Goal: Task Accomplishment & Management: Complete application form

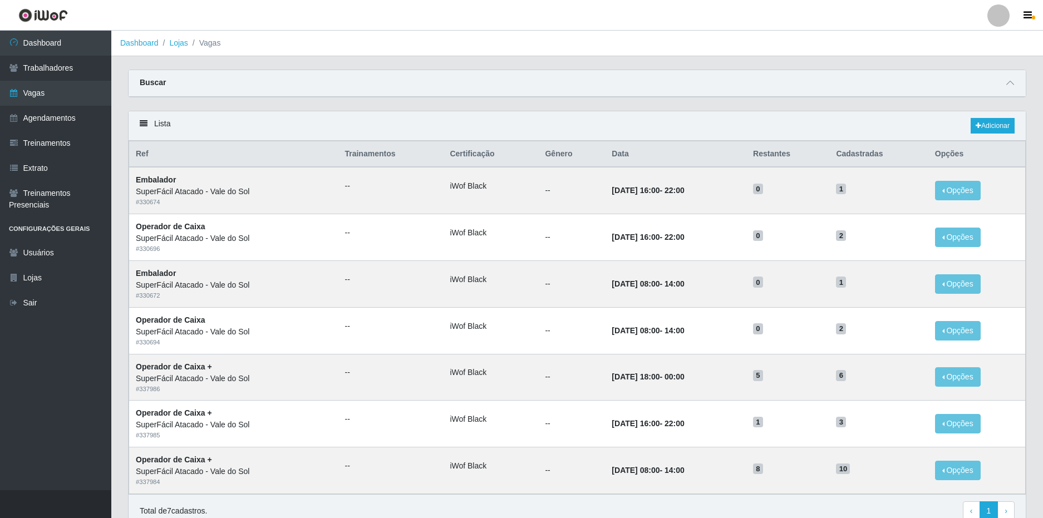
click at [176, 49] on ol "Dashboard Lojas Vagas" at bounding box center [577, 44] width 932 height 26
click at [176, 38] on link "Lojas" at bounding box center [178, 42] width 18 height 9
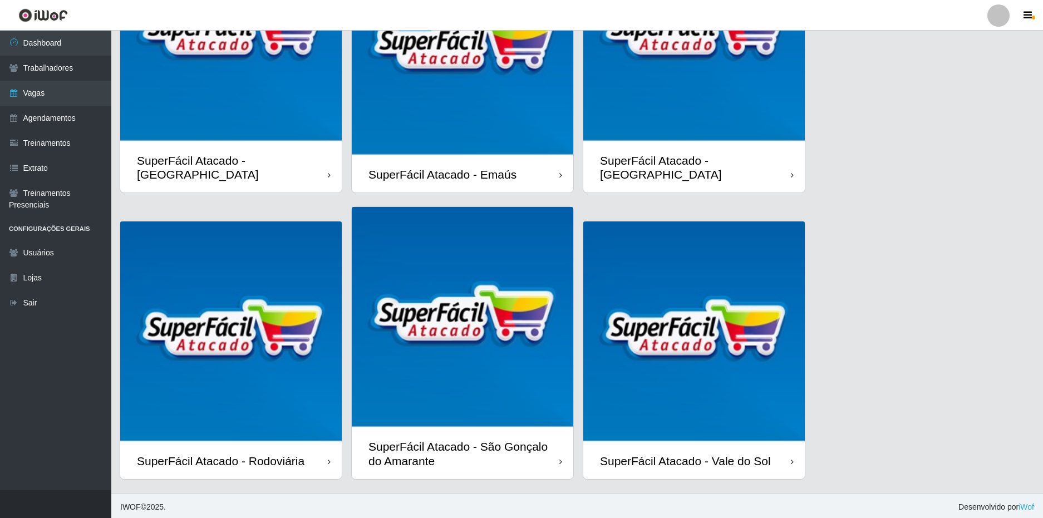
scroll to position [152, 0]
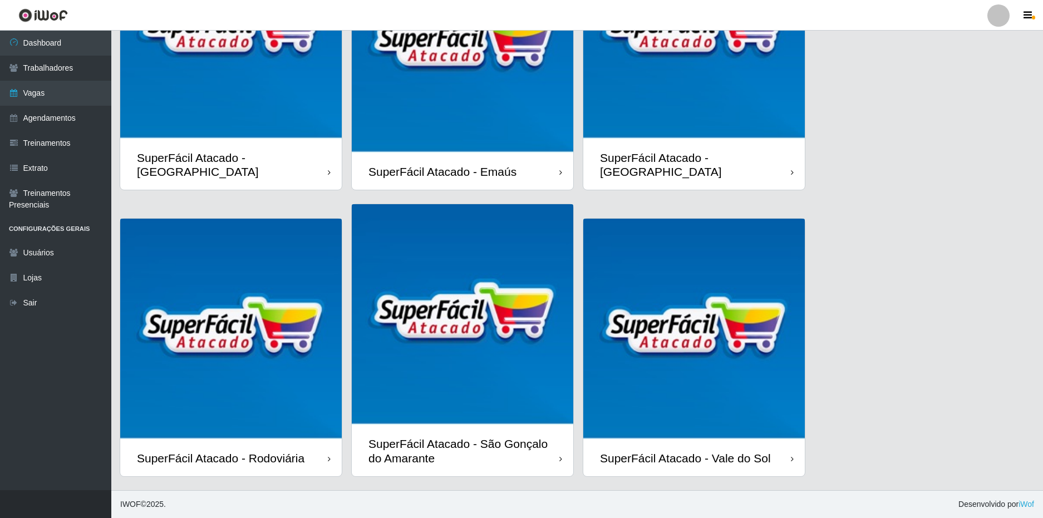
click at [303, 447] on div "SuperFácil Atacado - Rodoviária" at bounding box center [231, 458] width 222 height 36
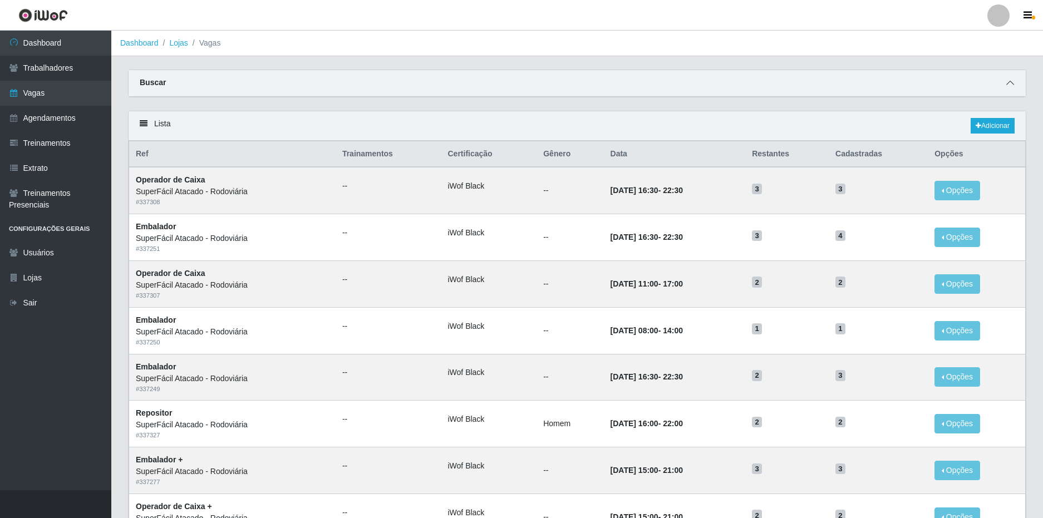
click at [1008, 82] on icon at bounding box center [1011, 83] width 8 height 8
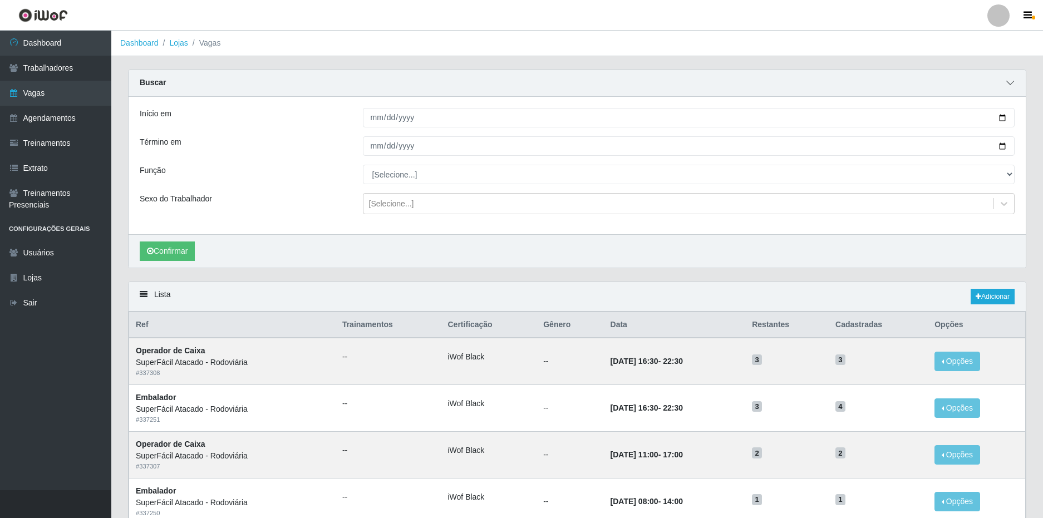
click at [1008, 82] on icon at bounding box center [1011, 83] width 8 height 8
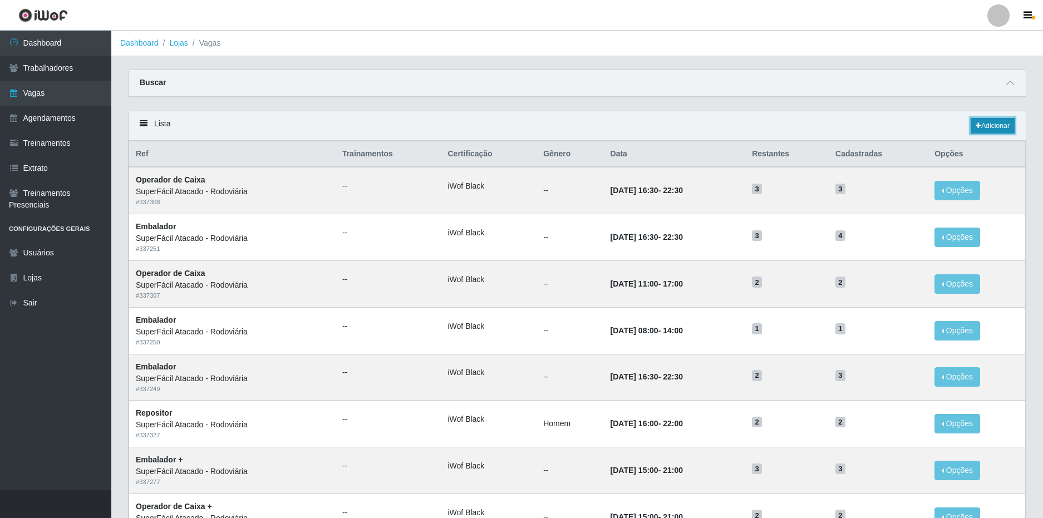
click at [986, 125] on link "Adicionar" at bounding box center [993, 126] width 44 height 16
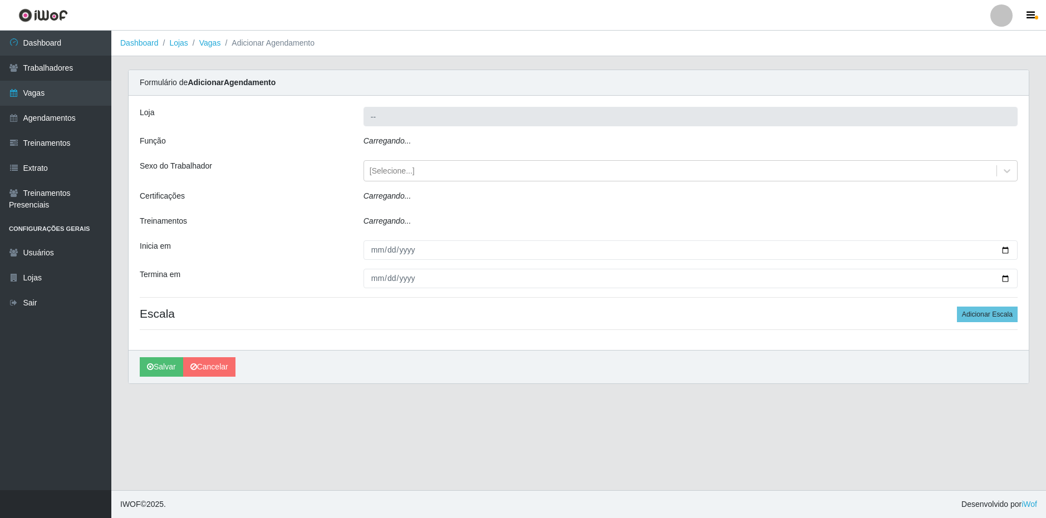
type input "SuperFácil Atacado - Rodoviária"
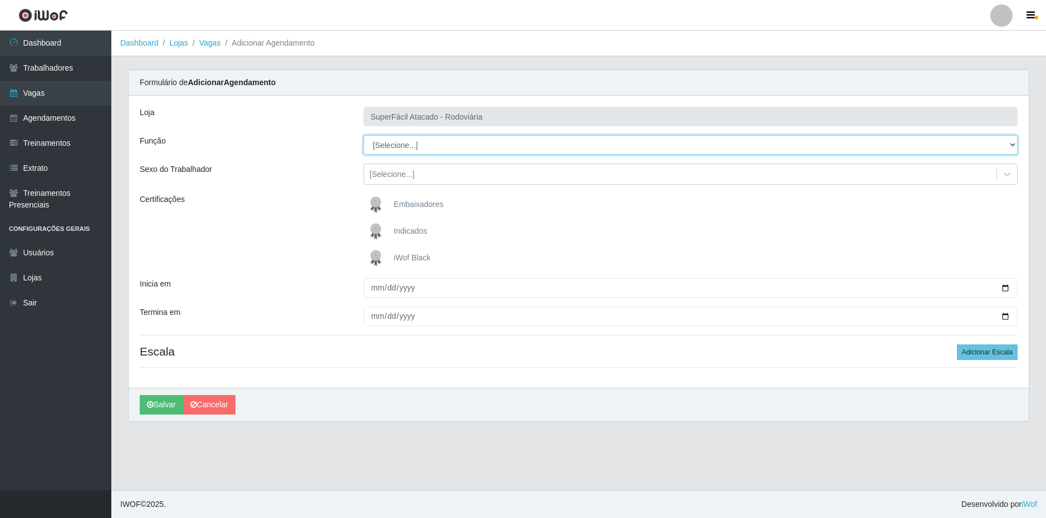
click at [449, 145] on select "[Selecione...] Embalador Embalador + Embalador ++ Operador de Caixa Operador de…" at bounding box center [691, 144] width 654 height 19
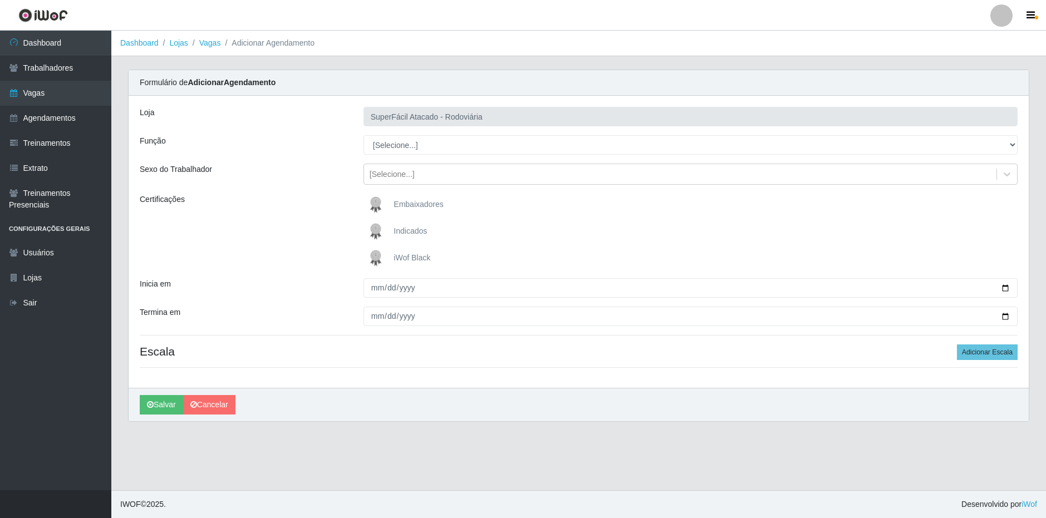
click at [290, 148] on div "Função" at bounding box center [243, 144] width 224 height 19
click at [209, 46] on link "Vagas" at bounding box center [210, 42] width 22 height 9
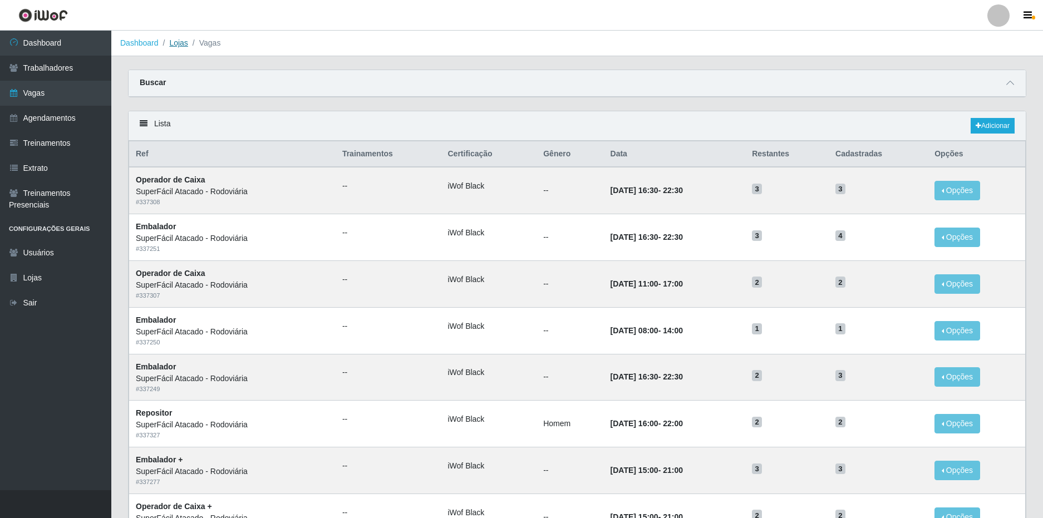
click at [181, 46] on link "Lojas" at bounding box center [178, 42] width 18 height 9
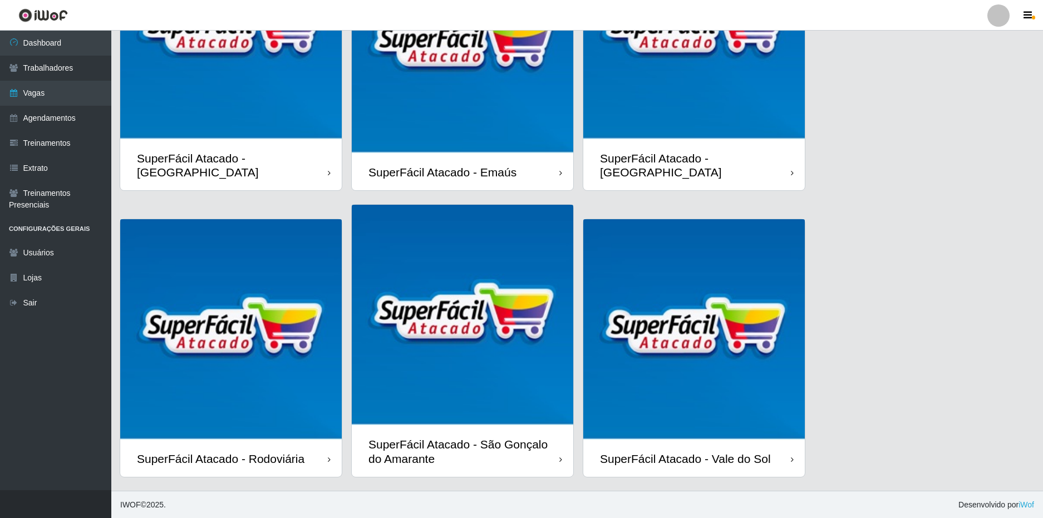
scroll to position [152, 0]
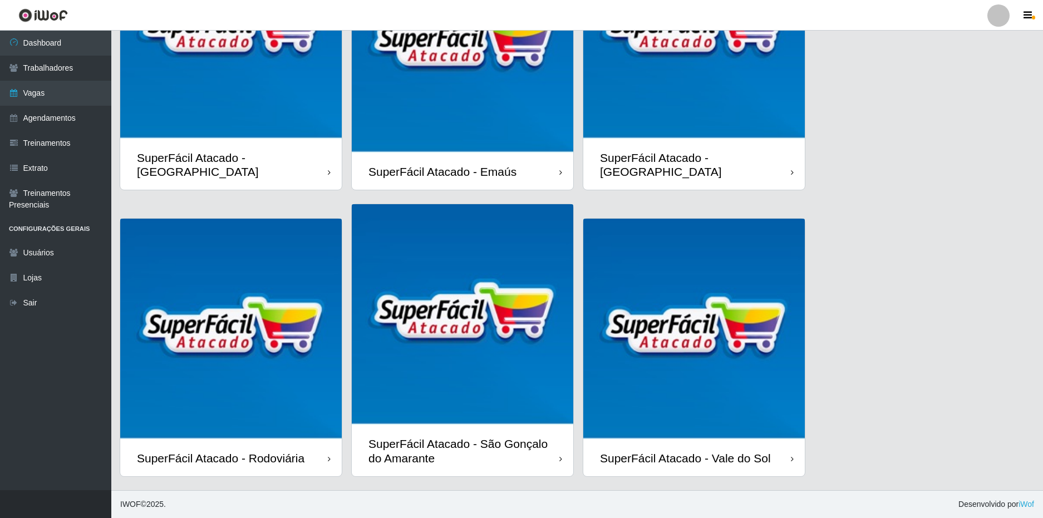
click at [499, 452] on div "SuperFácil Atacado - São Gonçalo do Amarante" at bounding box center [464, 451] width 191 height 28
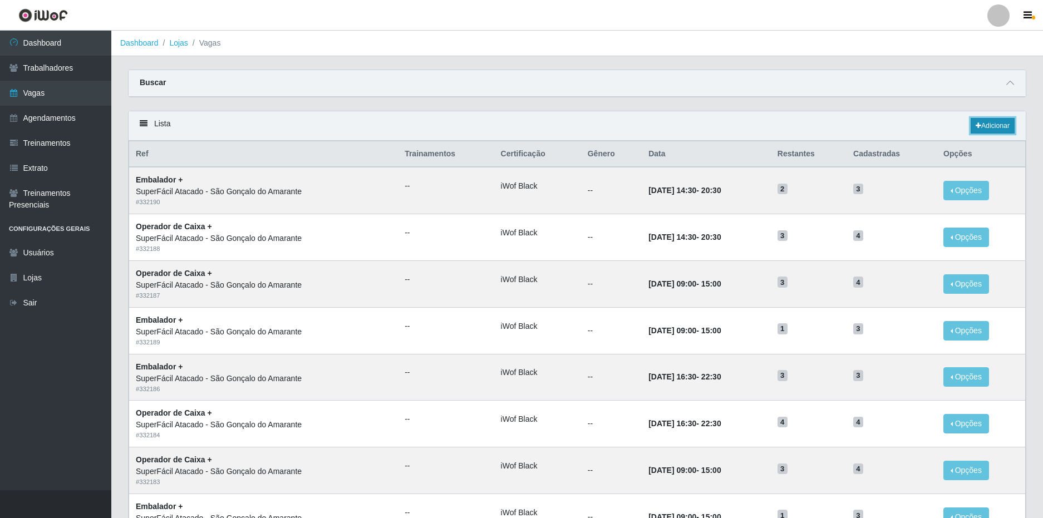
click at [997, 126] on link "Adicionar" at bounding box center [993, 126] width 44 height 16
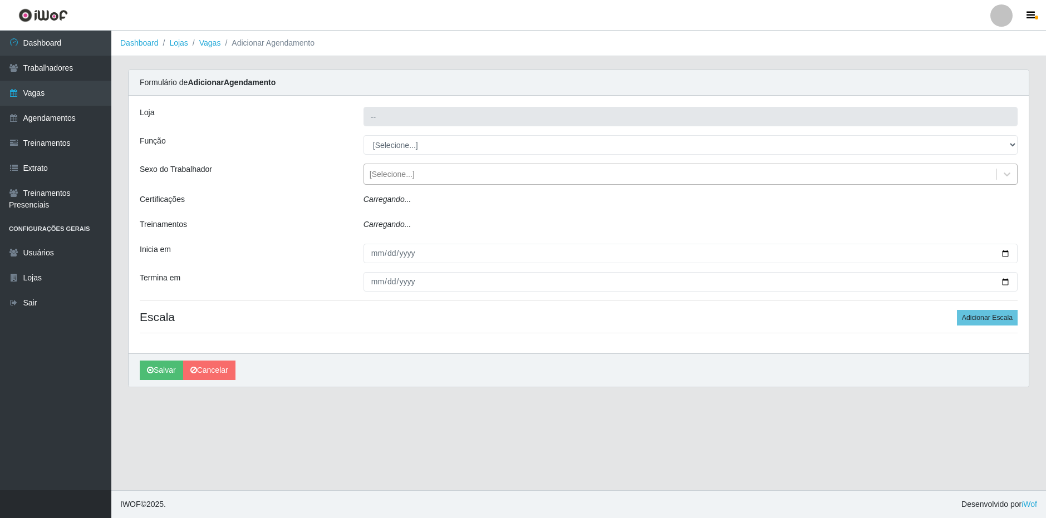
type input "SuperFácil Atacado - São Gonçalo do Amarante"
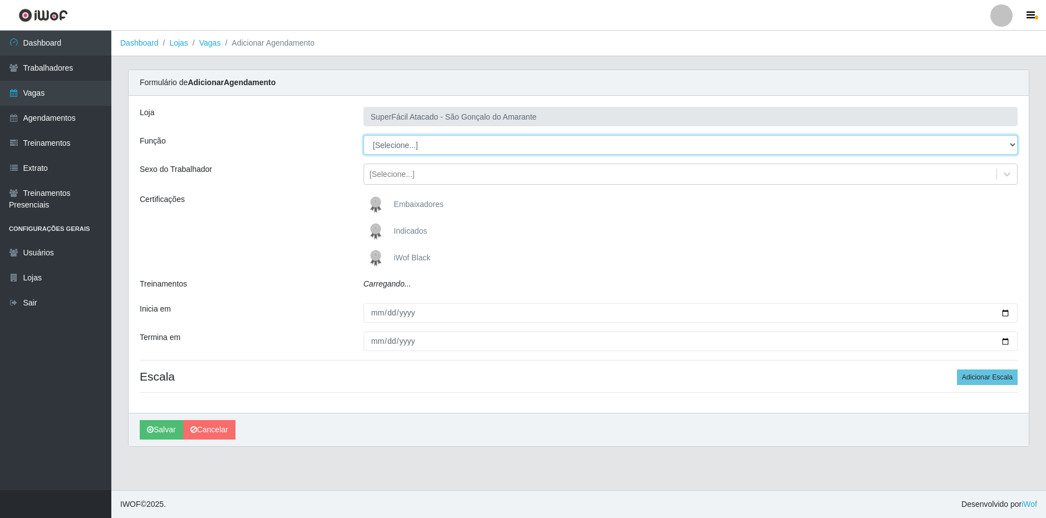
click at [421, 148] on select "[Selecione...] Auxiliar de Estacionamento Auxiliar de Estacionamento + Auxiliar…" at bounding box center [691, 144] width 654 height 19
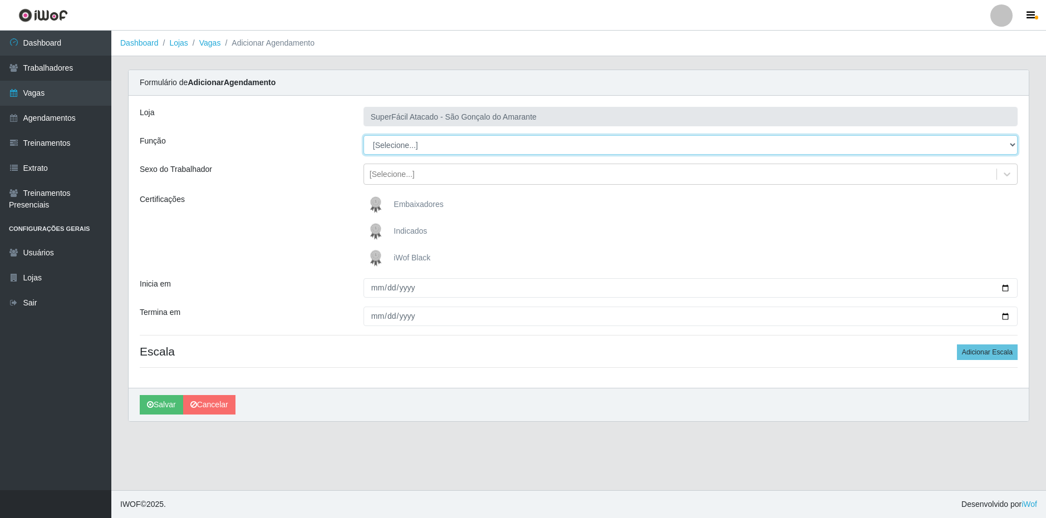
click at [432, 147] on select "[Selecione...] Auxiliar de Estacionamento Auxiliar de Estacionamento + Auxiliar…" at bounding box center [691, 144] width 654 height 19
click at [444, 148] on select "[Selecione...] Auxiliar de Estacionamento Auxiliar de Estacionamento + Auxiliar…" at bounding box center [691, 144] width 654 height 19
click at [419, 143] on select "[Selecione...] Auxiliar de Estacionamento Auxiliar de Estacionamento + Auxiliar…" at bounding box center [691, 144] width 654 height 19
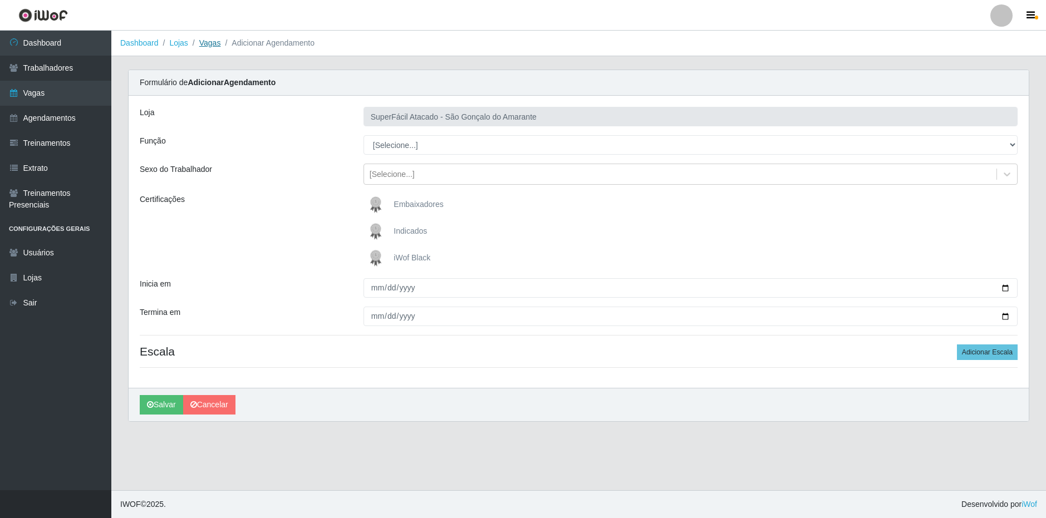
click at [209, 42] on link "Vagas" at bounding box center [210, 42] width 22 height 9
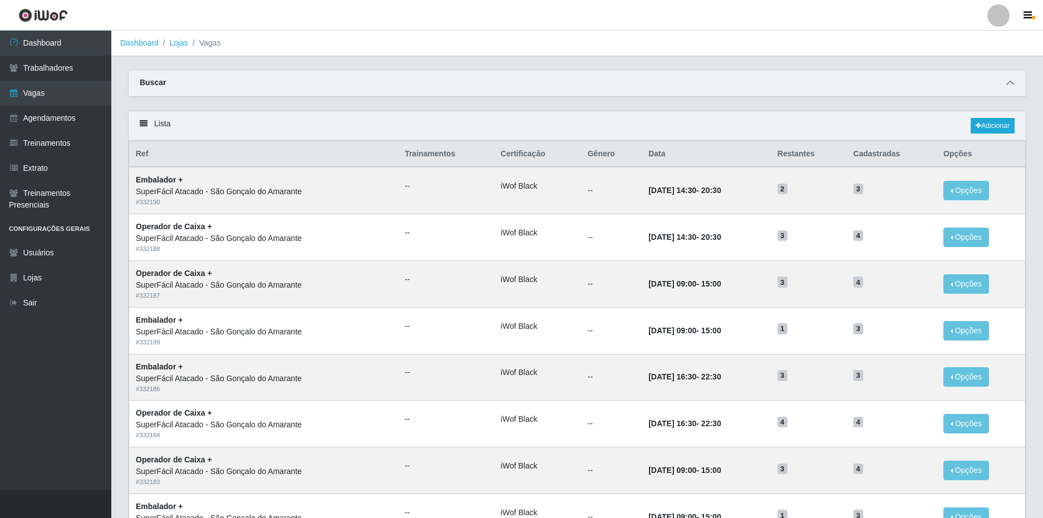
click at [1006, 81] on span at bounding box center [1010, 83] width 13 height 13
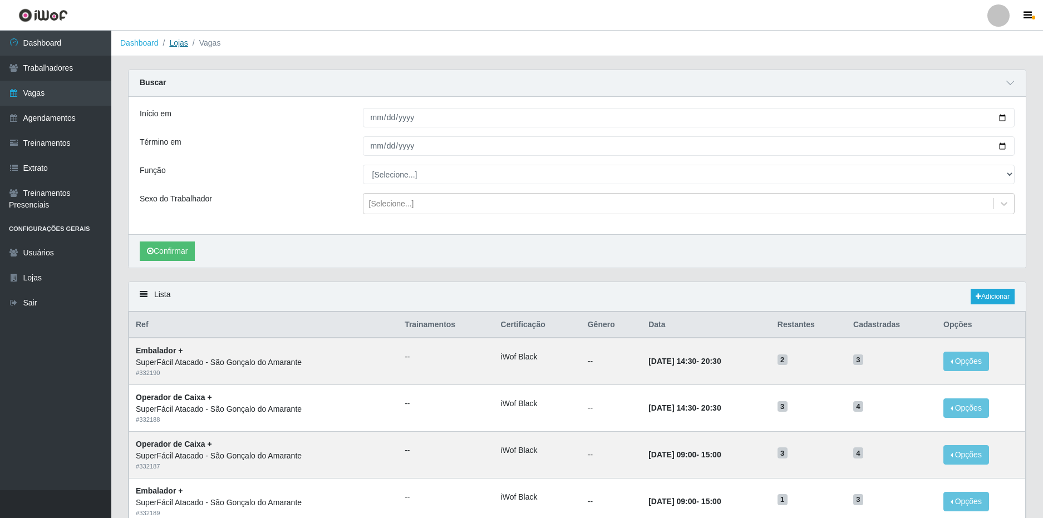
click at [182, 38] on link "Lojas" at bounding box center [178, 42] width 18 height 9
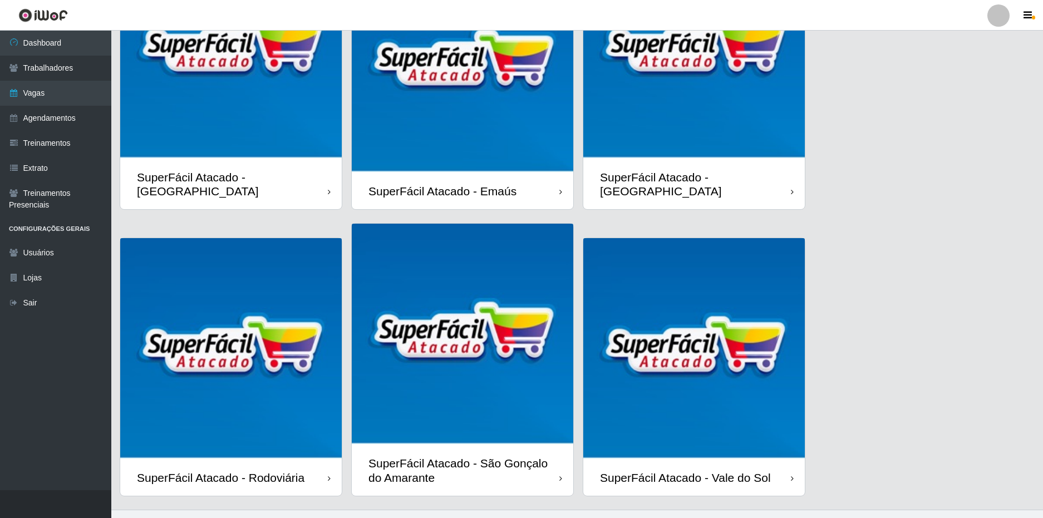
scroll to position [152, 0]
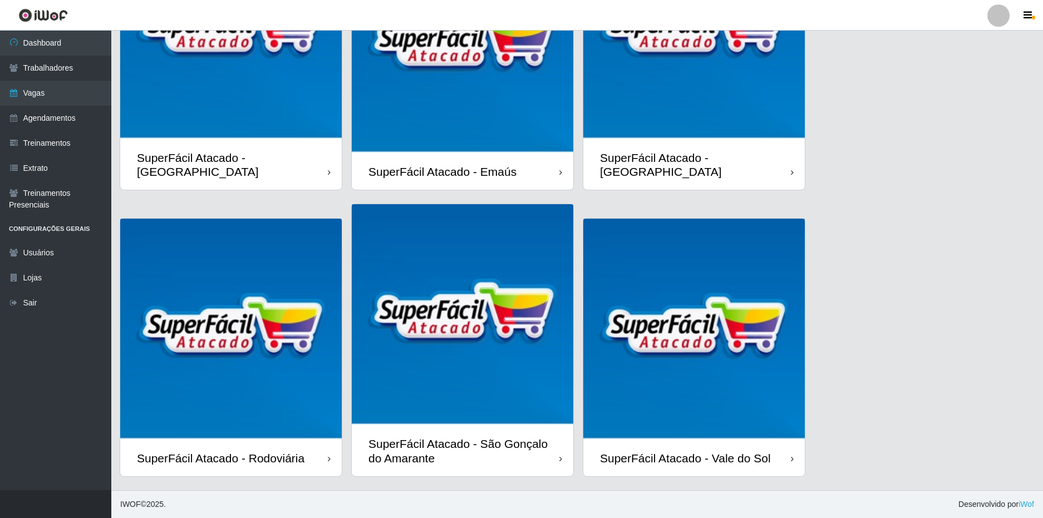
click at [531, 170] on div "SuperFácil Atacado - Emaús" at bounding box center [463, 172] width 222 height 36
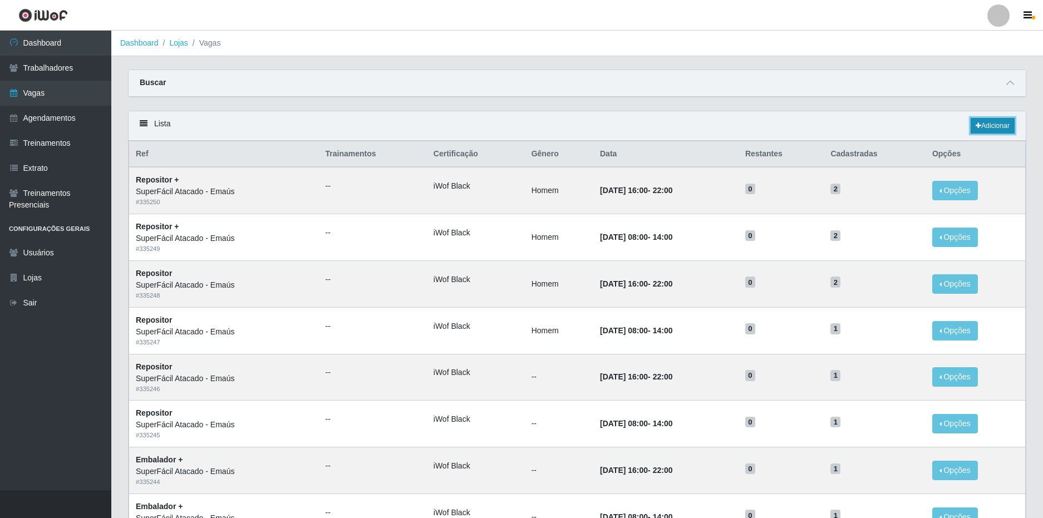
click at [989, 124] on link "Adicionar" at bounding box center [993, 126] width 44 height 16
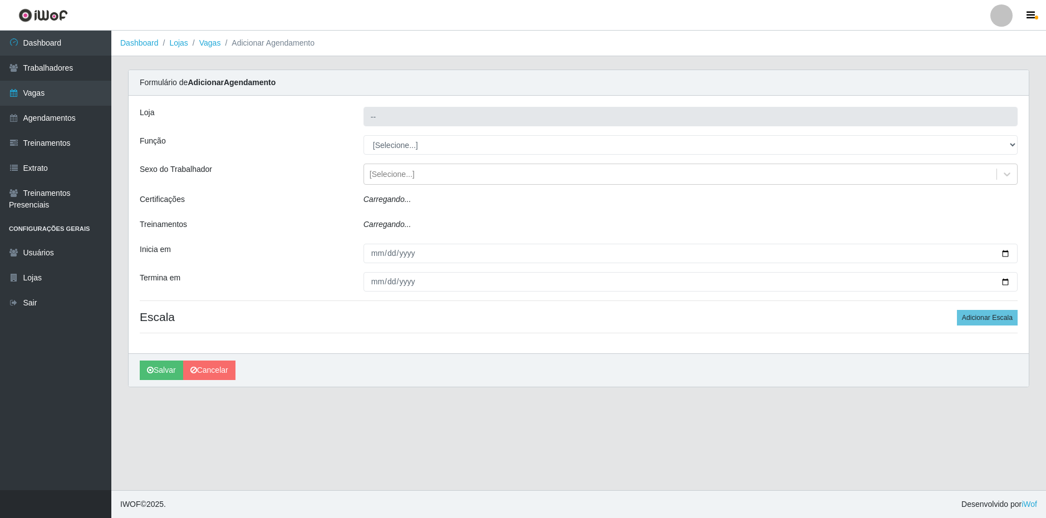
type input "SuperFácil Atacado - Emaús"
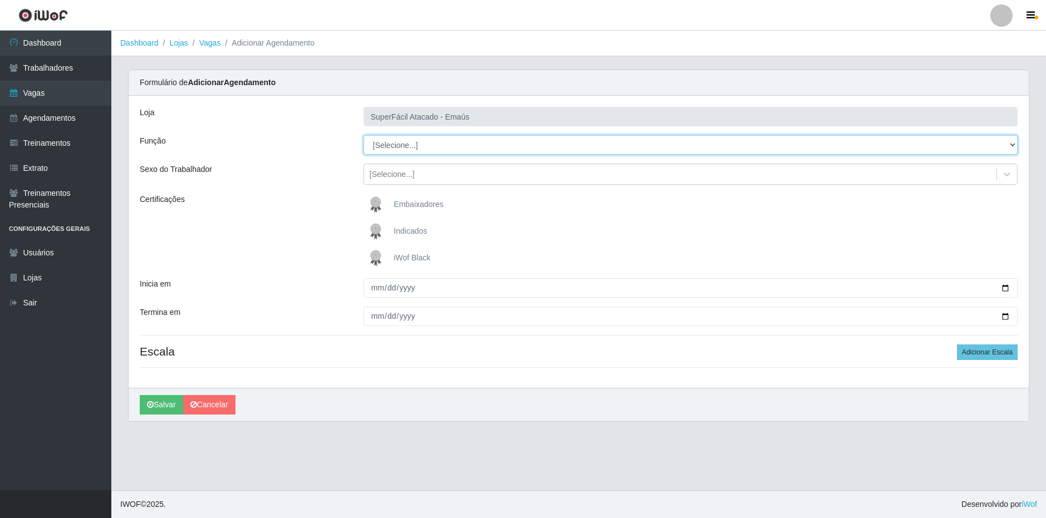
click at [396, 145] on select "[Selecione...] Auxiliar de Estacionamento Auxiliar de Estacionamento + Auxiliar…" at bounding box center [691, 144] width 654 height 19
click at [474, 146] on select "[Selecione...] Auxiliar de Estacionamento Auxiliar de Estacionamento + Auxiliar…" at bounding box center [691, 144] width 654 height 19
click at [484, 143] on select "[Selecione...] Auxiliar de Estacionamento Auxiliar de Estacionamento + Auxiliar…" at bounding box center [691, 144] width 654 height 19
click at [419, 144] on select "[Selecione...] Auxiliar de Estacionamento Auxiliar de Estacionamento + Auxiliar…" at bounding box center [691, 144] width 654 height 19
click at [424, 146] on select "[Selecione...] Auxiliar de Estacionamento Auxiliar de Estacionamento + Auxiliar…" at bounding box center [691, 144] width 654 height 19
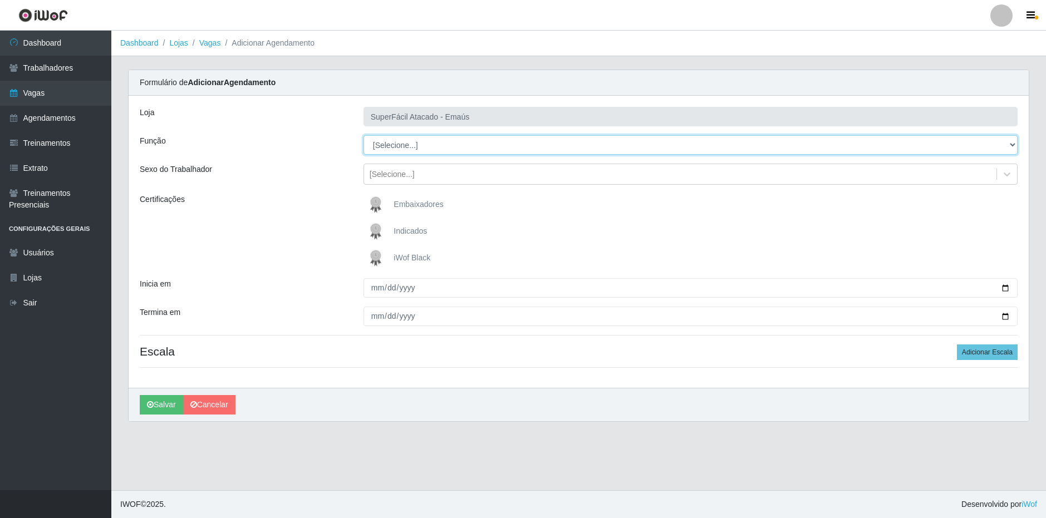
click at [468, 146] on select "[Selecione...] Auxiliar de Estacionamento Auxiliar de Estacionamento + Auxiliar…" at bounding box center [691, 144] width 654 height 19
click at [405, 141] on select "[Selecione...] Auxiliar de Estacionamento Auxiliar de Estacionamento + Auxiliar…" at bounding box center [691, 144] width 654 height 19
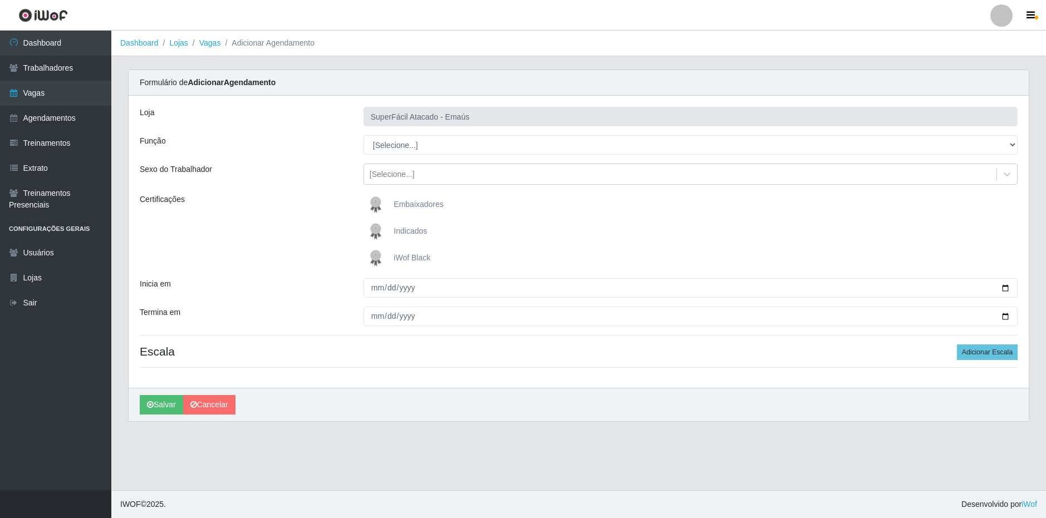
click at [295, 171] on div "Sexo do Trabalhador" at bounding box center [243, 174] width 224 height 21
click at [209, 41] on link "Vagas" at bounding box center [210, 42] width 22 height 9
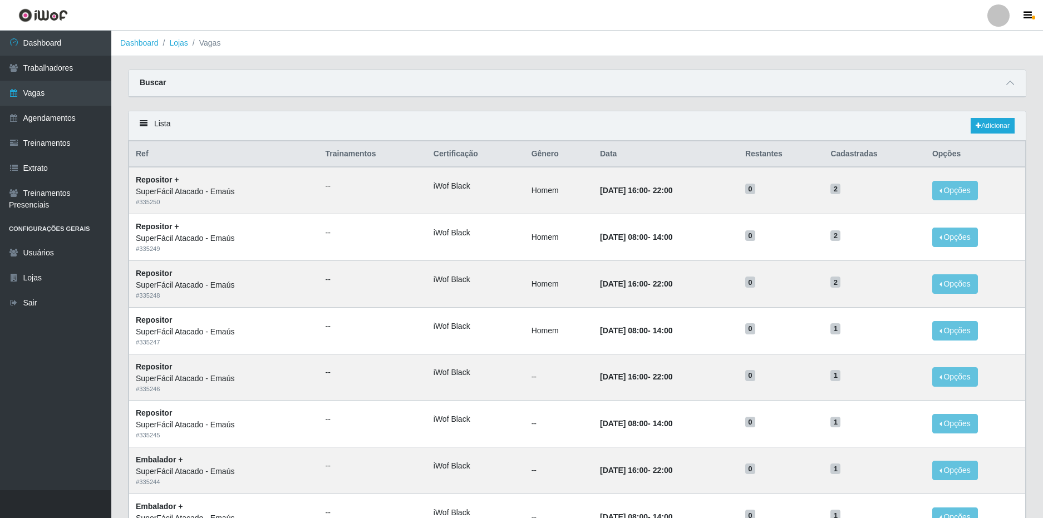
click at [179, 49] on ol "Dashboard Lojas Vagas" at bounding box center [577, 44] width 932 height 26
click at [178, 46] on link "Lojas" at bounding box center [178, 42] width 18 height 9
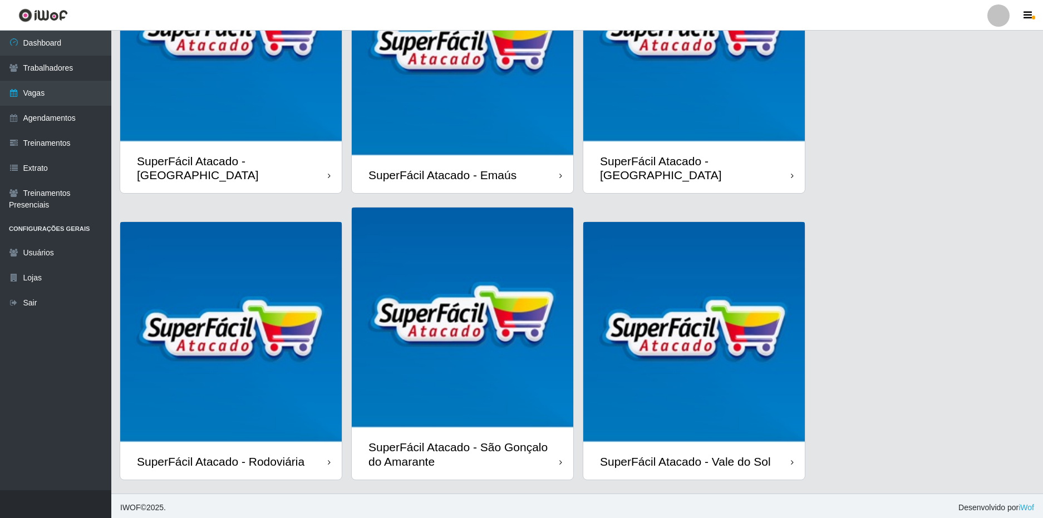
scroll to position [152, 0]
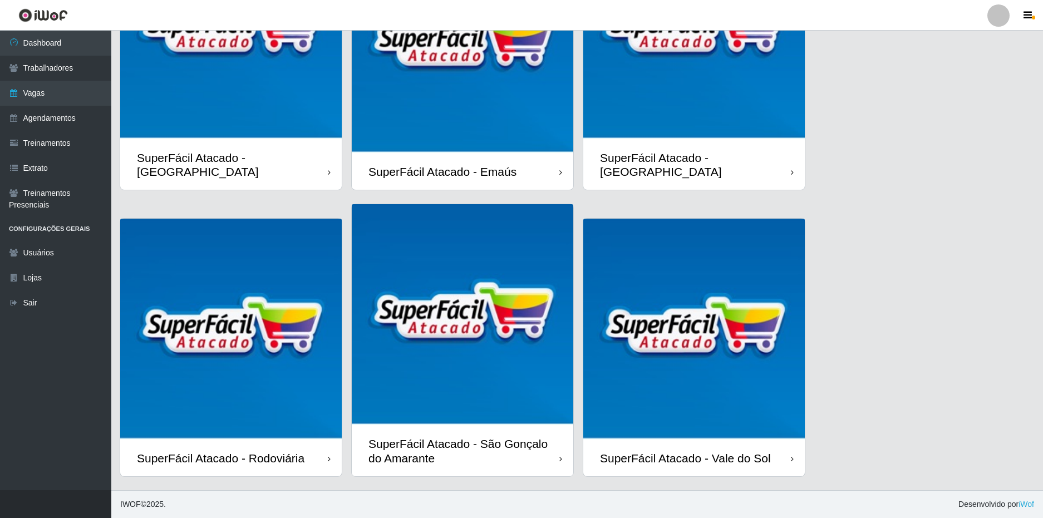
click at [457, 453] on div "SuperFácil Atacado - São Gonçalo do Amarante" at bounding box center [464, 451] width 191 height 28
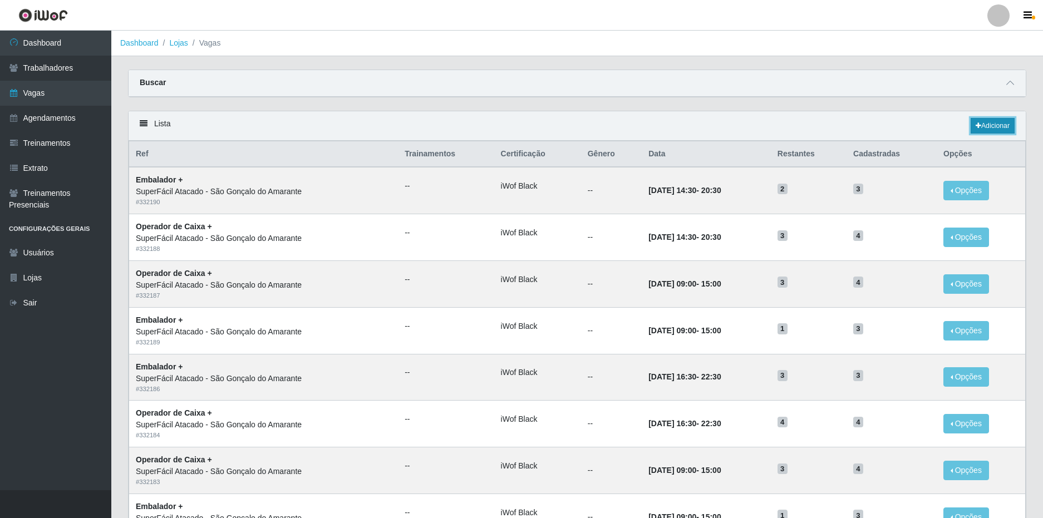
click at [999, 123] on link "Adicionar" at bounding box center [993, 126] width 44 height 16
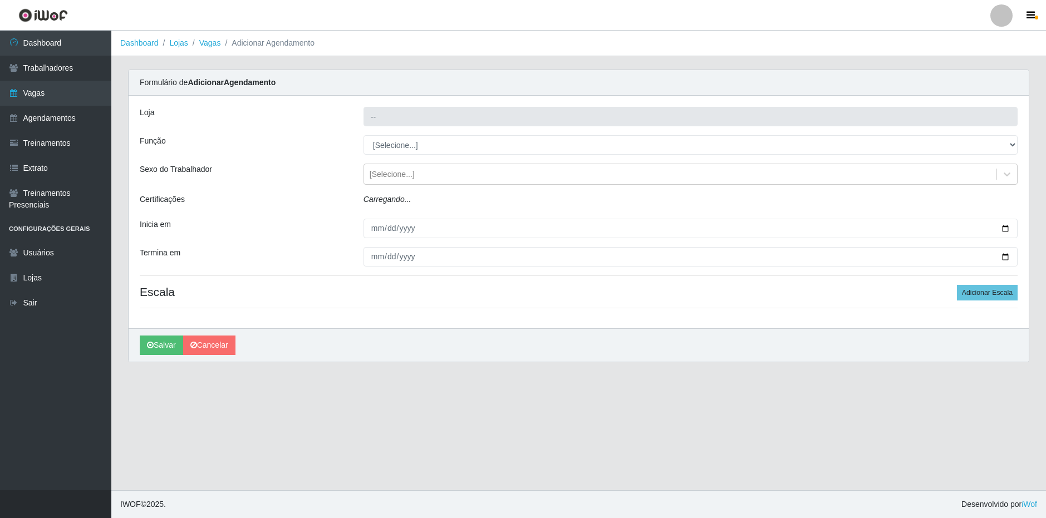
type input "SuperFácil Atacado - São Gonçalo do Amarante"
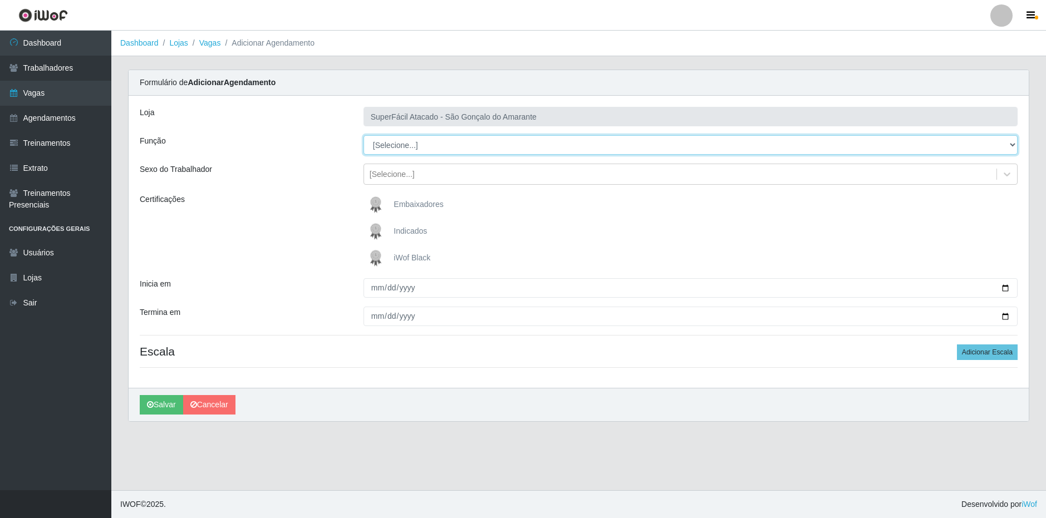
click at [475, 143] on select "[Selecione...] Auxiliar de Estacionamento Auxiliar de Estacionamento + Auxiliar…" at bounding box center [691, 144] width 654 height 19
click at [496, 154] on select "[Selecione...] Auxiliar de Estacionamento Auxiliar de Estacionamento + Auxiliar…" at bounding box center [691, 144] width 654 height 19
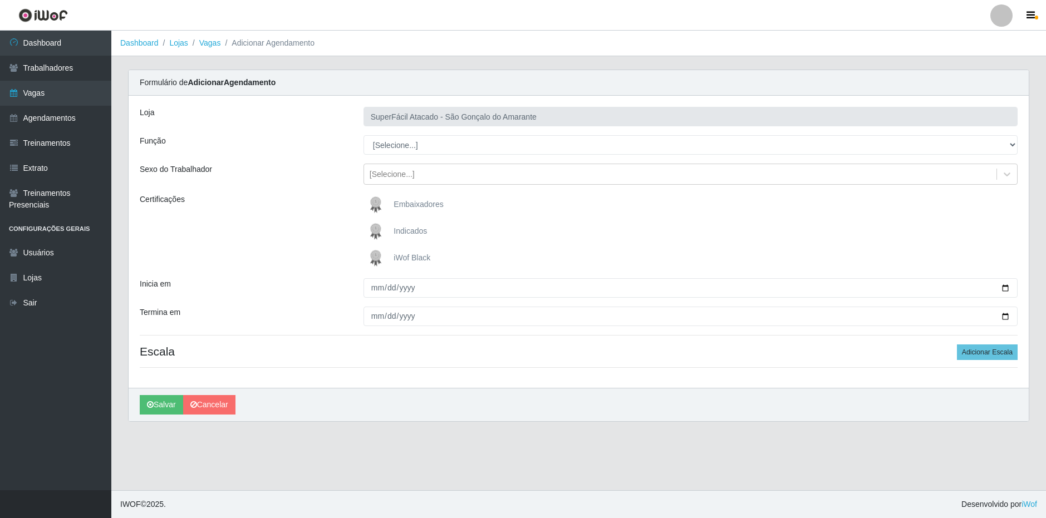
click at [287, 176] on div "Sexo do Trabalhador" at bounding box center [243, 174] width 224 height 21
click at [182, 43] on link "Lojas" at bounding box center [178, 42] width 18 height 9
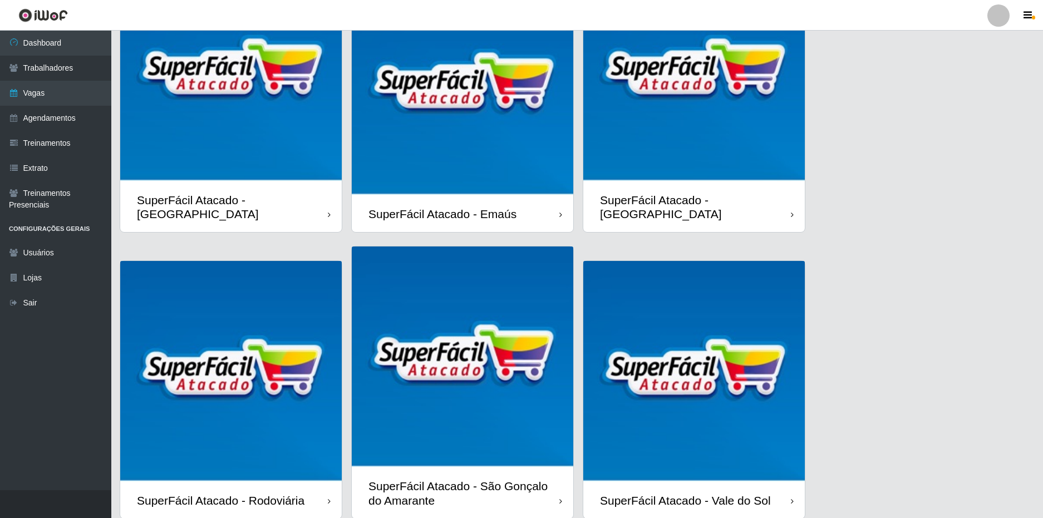
scroll to position [111, 0]
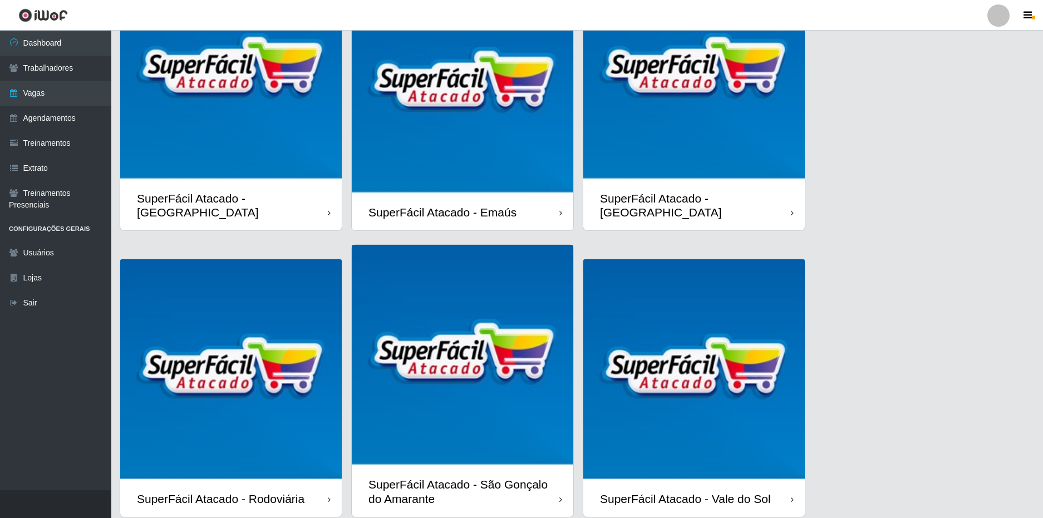
click at [440, 205] on div "SuperFácil Atacado - Emaús" at bounding box center [443, 212] width 148 height 14
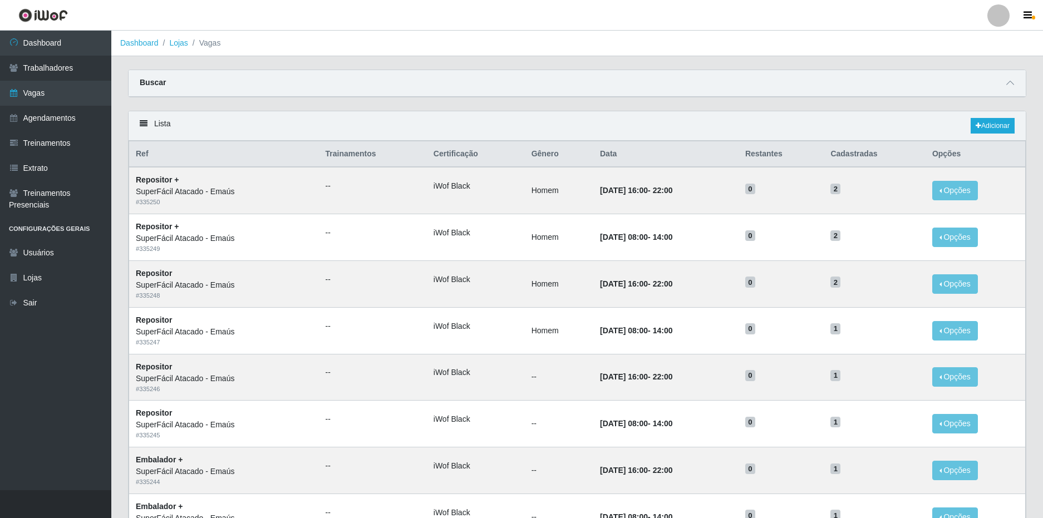
click at [993, 117] on div "Lista Adicionar" at bounding box center [578, 126] width 898 height 30
click at [989, 125] on link "Adicionar" at bounding box center [993, 126] width 44 height 16
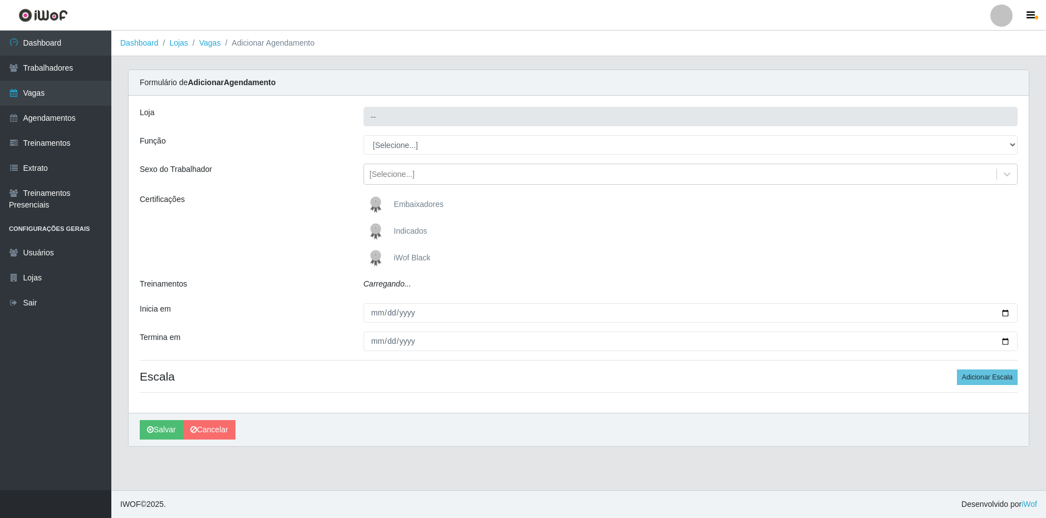
type input "SuperFácil Atacado - Emaús"
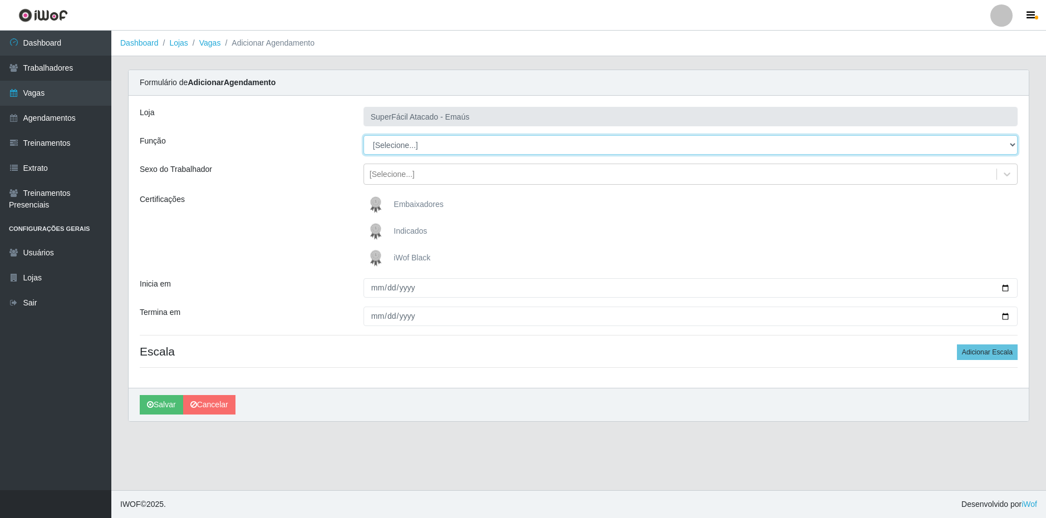
click at [434, 141] on select "[Selecione...] Auxiliar de Estacionamento Auxiliar de Estacionamento + Auxiliar…" at bounding box center [691, 144] width 654 height 19
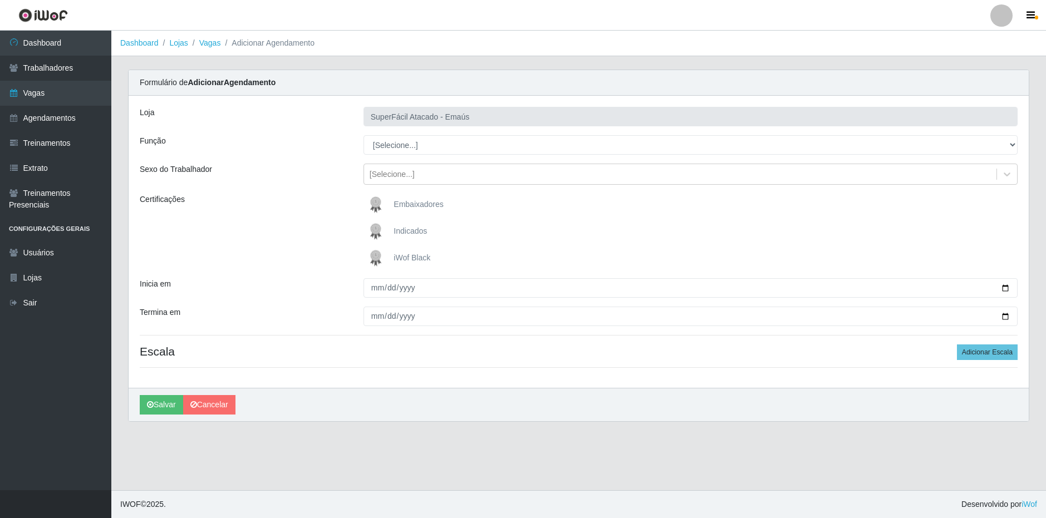
click at [283, 140] on div "Função" at bounding box center [243, 144] width 224 height 19
click at [178, 44] on link "Lojas" at bounding box center [178, 42] width 18 height 9
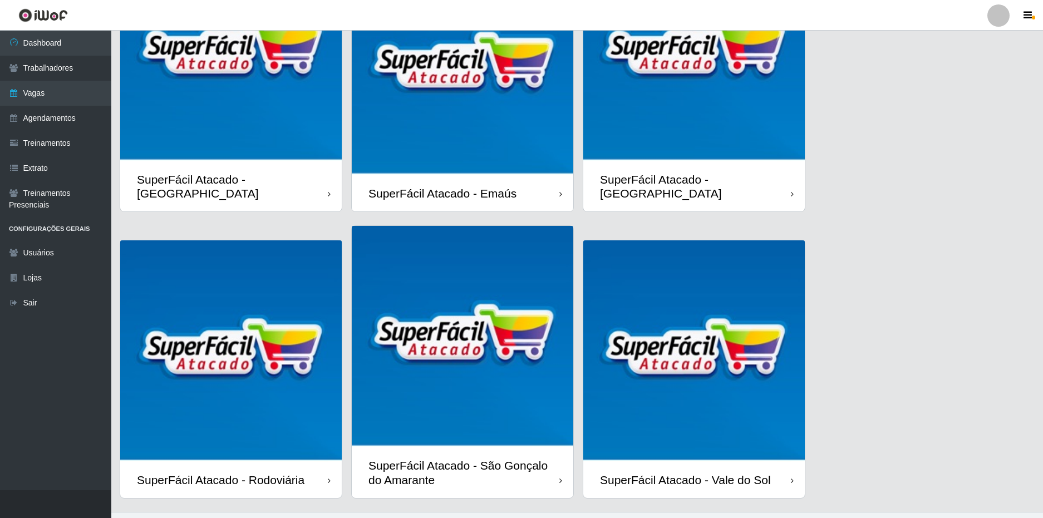
scroll to position [152, 0]
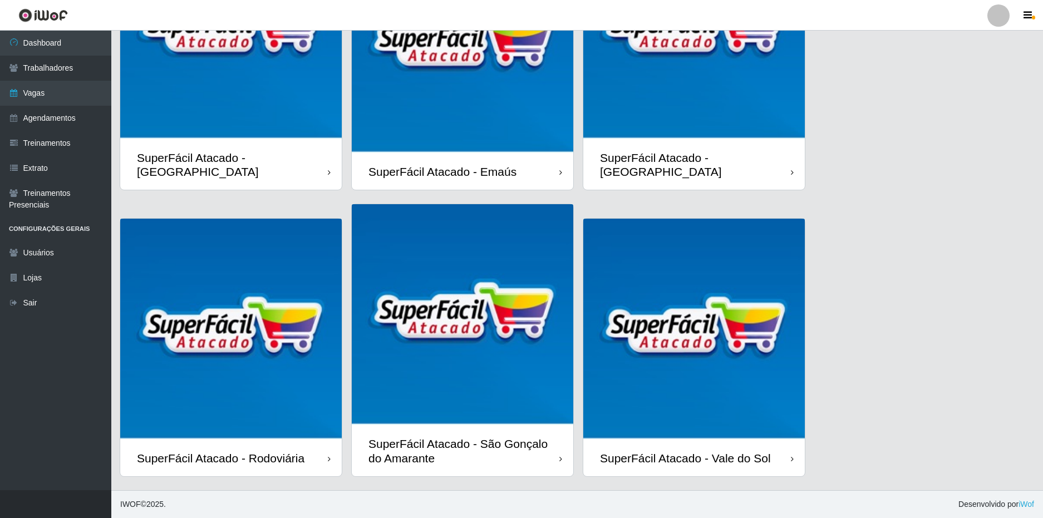
click at [256, 443] on div "SuperFácil Atacado - Rodoviária" at bounding box center [231, 458] width 222 height 36
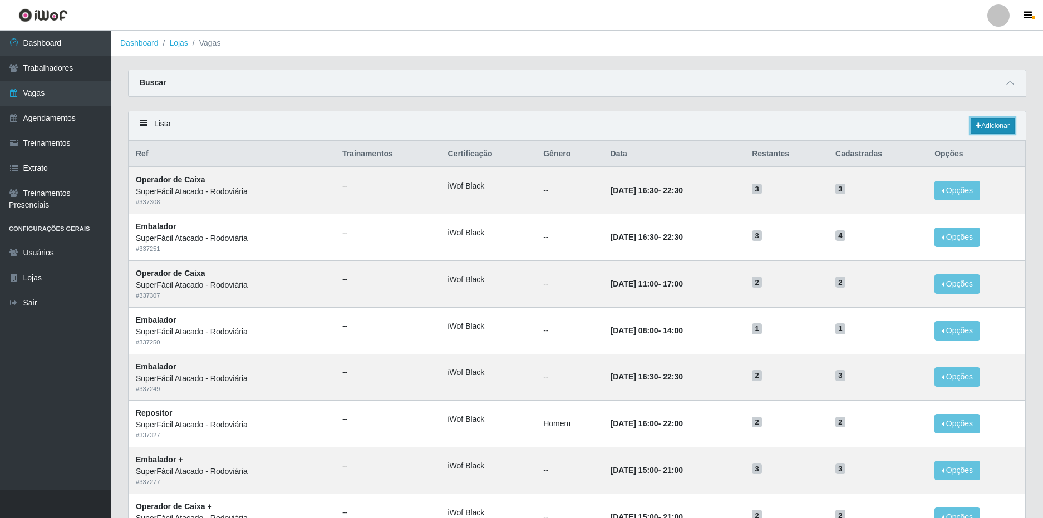
click at [996, 122] on link "Adicionar" at bounding box center [993, 126] width 44 height 16
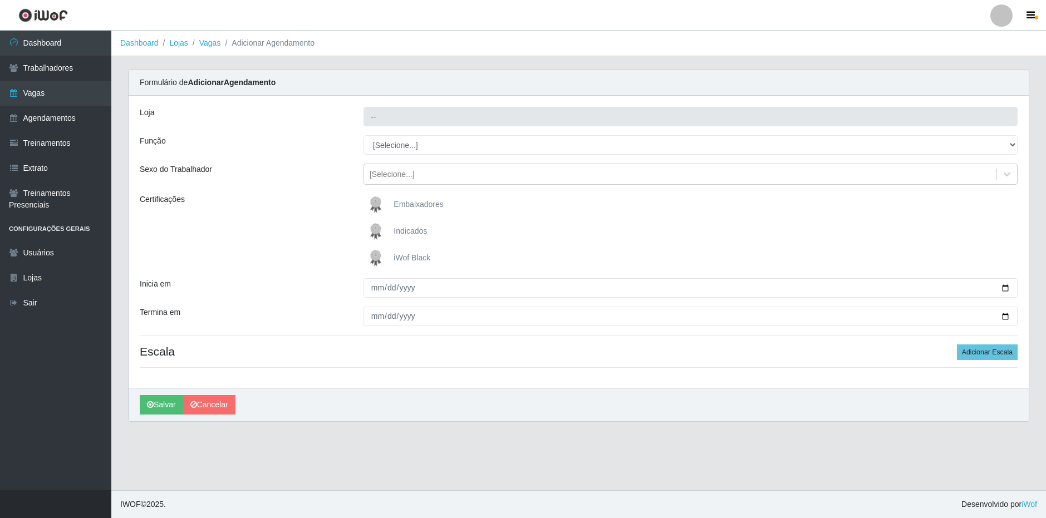
type input "SuperFácil Atacado - Rodoviária"
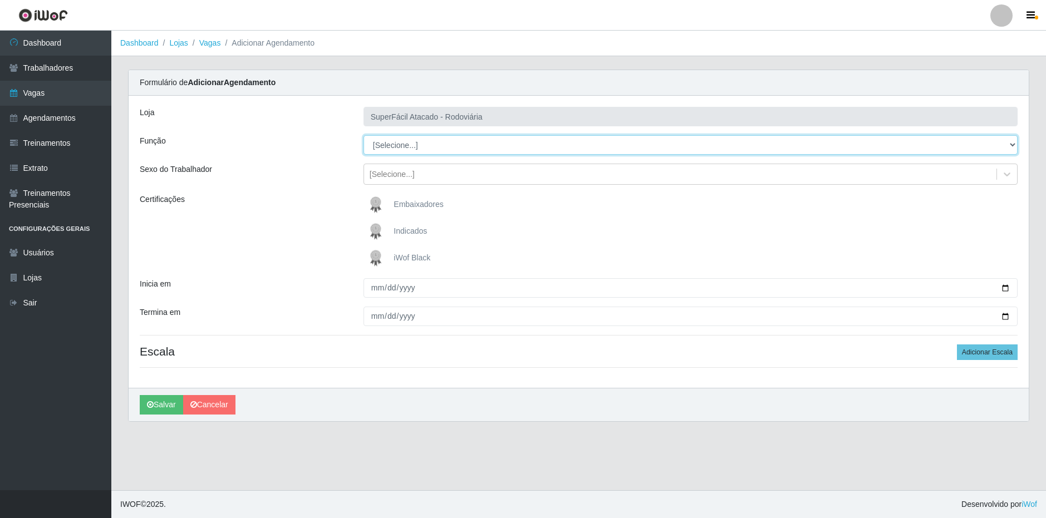
click at [427, 148] on select "[Selecione...] Embalador Embalador + Embalador ++ Operador de Caixa Operador de…" at bounding box center [691, 144] width 654 height 19
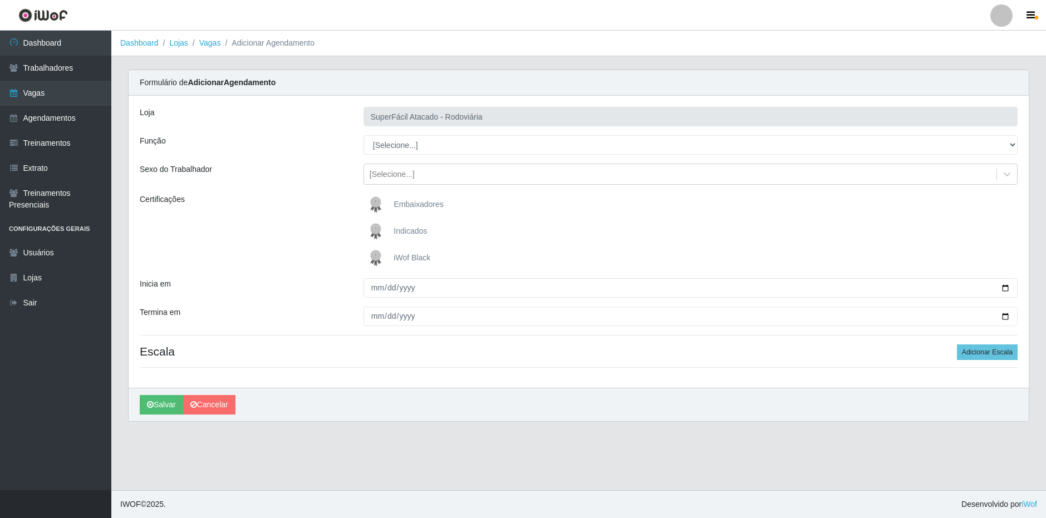
click at [290, 140] on div "Função" at bounding box center [243, 144] width 224 height 19
click at [182, 38] on link "Lojas" at bounding box center [178, 42] width 18 height 9
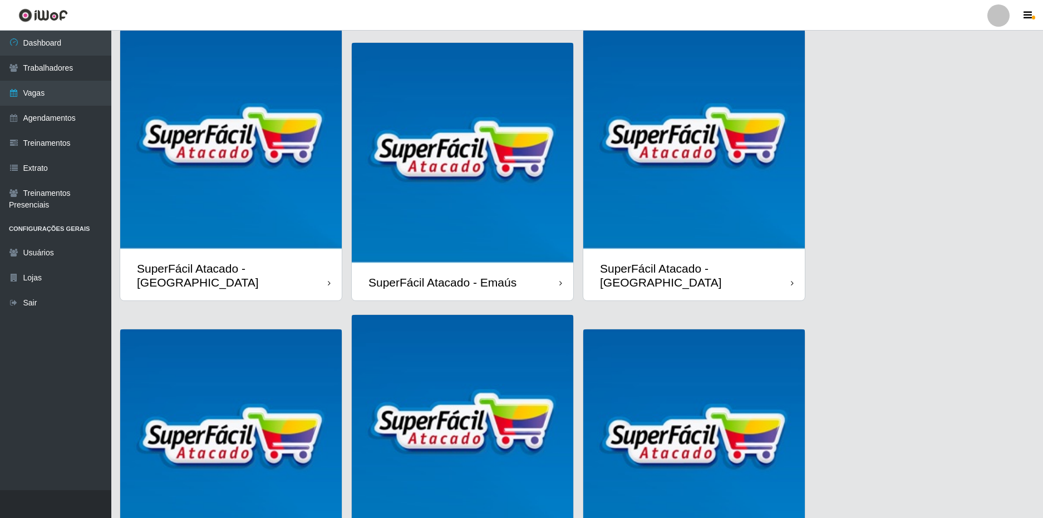
scroll to position [41, 0]
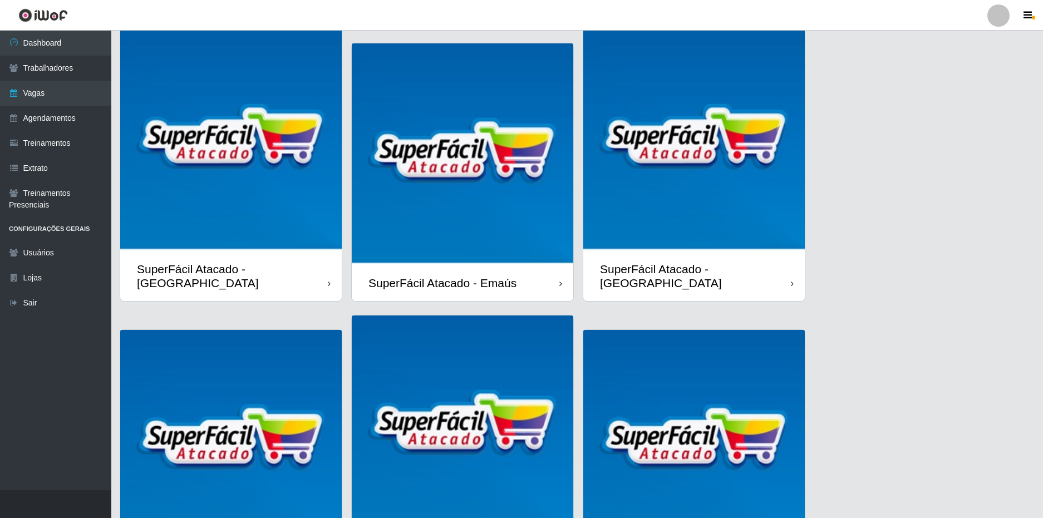
click at [511, 236] on img at bounding box center [463, 154] width 222 height 222
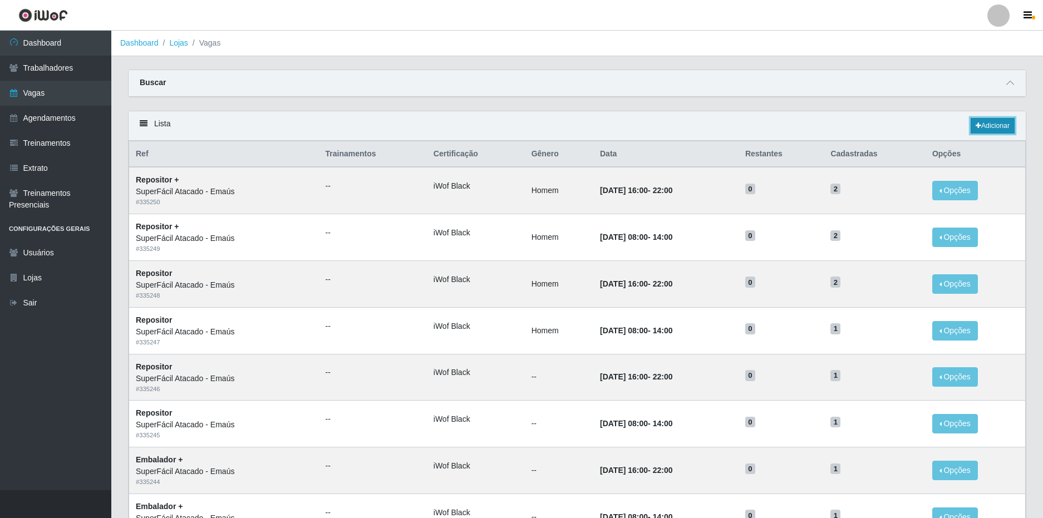
click at [993, 122] on link "Adicionar" at bounding box center [993, 126] width 44 height 16
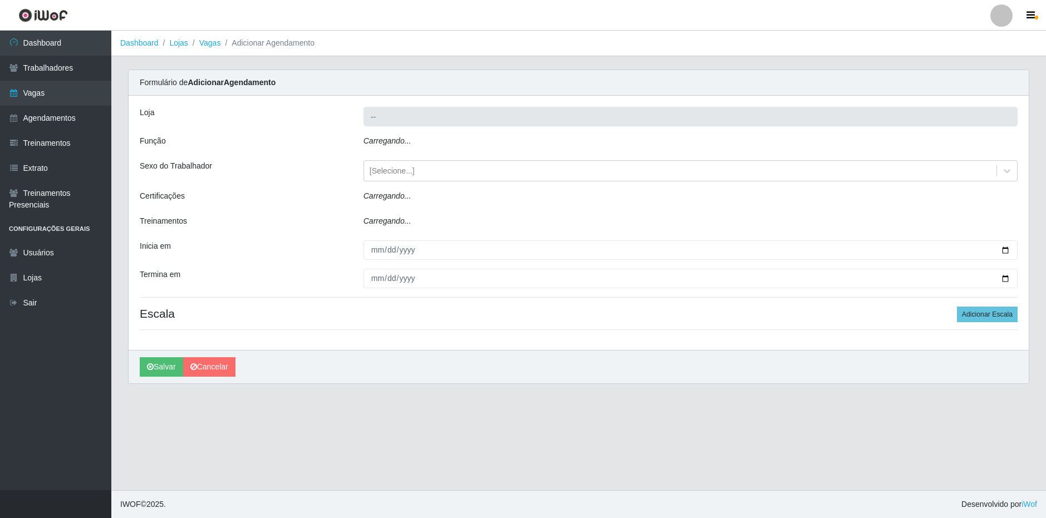
type input "SuperFácil Atacado - Emaús"
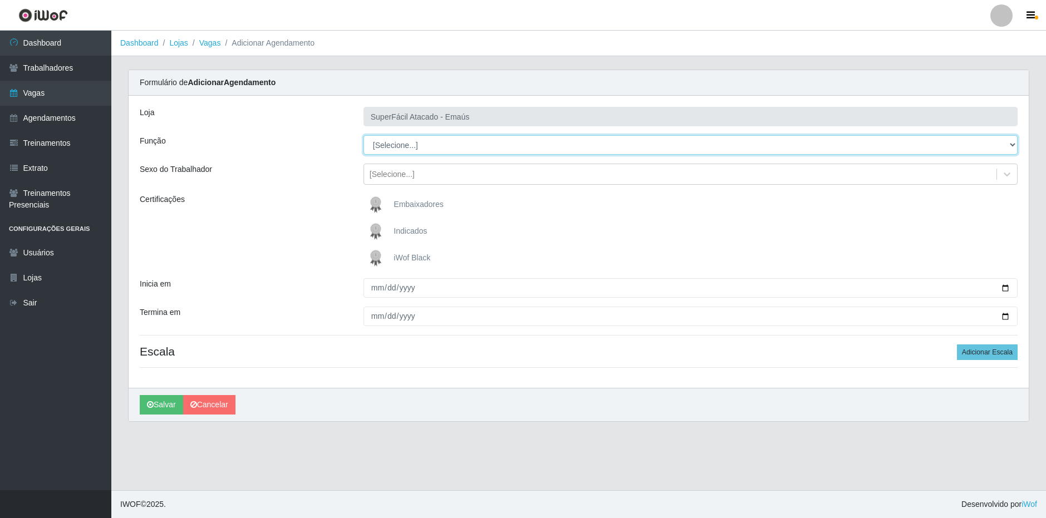
click at [412, 149] on select "[Selecione...] Auxiliar de Estacionamento Auxiliar de Estacionamento + Auxiliar…" at bounding box center [691, 144] width 654 height 19
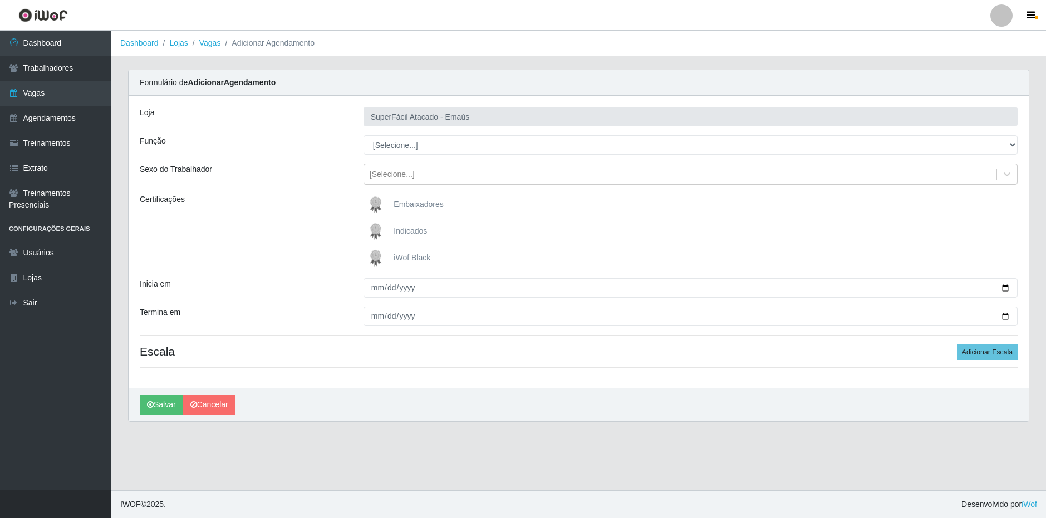
click at [281, 188] on div "Loja SuperFácil Atacado - Emaús Função [Selecione...] Auxiliar de Estacionament…" at bounding box center [579, 242] width 900 height 292
click at [180, 41] on link "Lojas" at bounding box center [178, 42] width 18 height 9
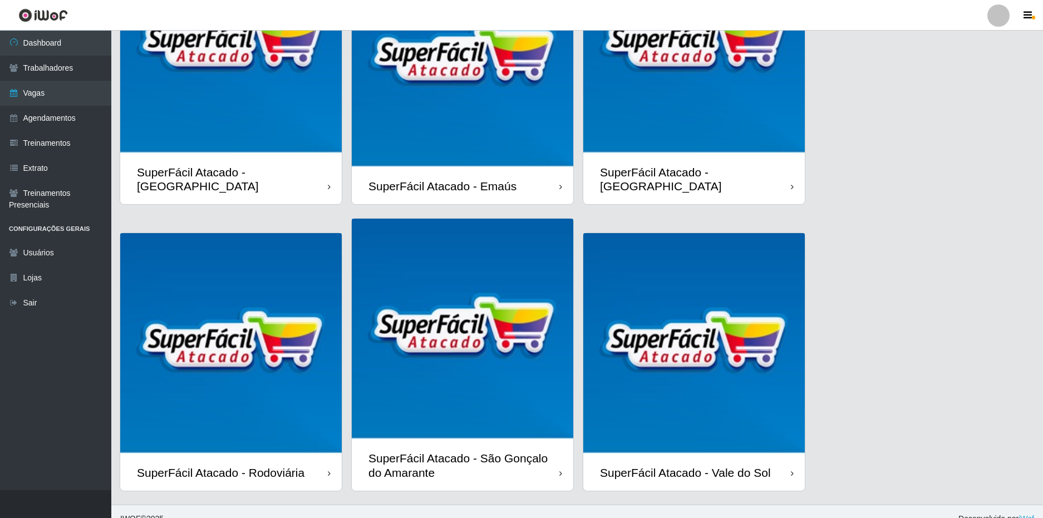
scroll to position [152, 0]
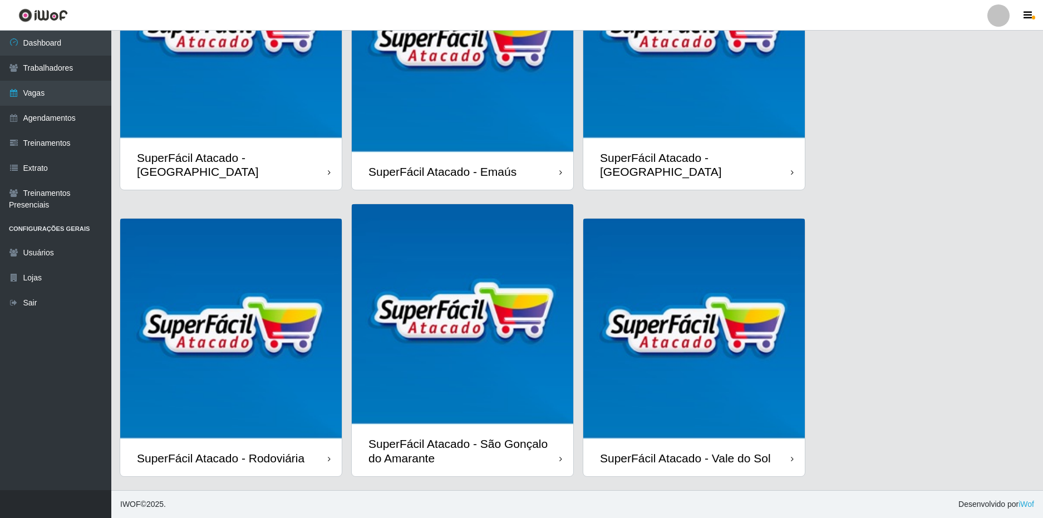
click at [788, 460] on div "SuperFácil Atacado - Vale do Sol" at bounding box center [695, 458] width 222 height 36
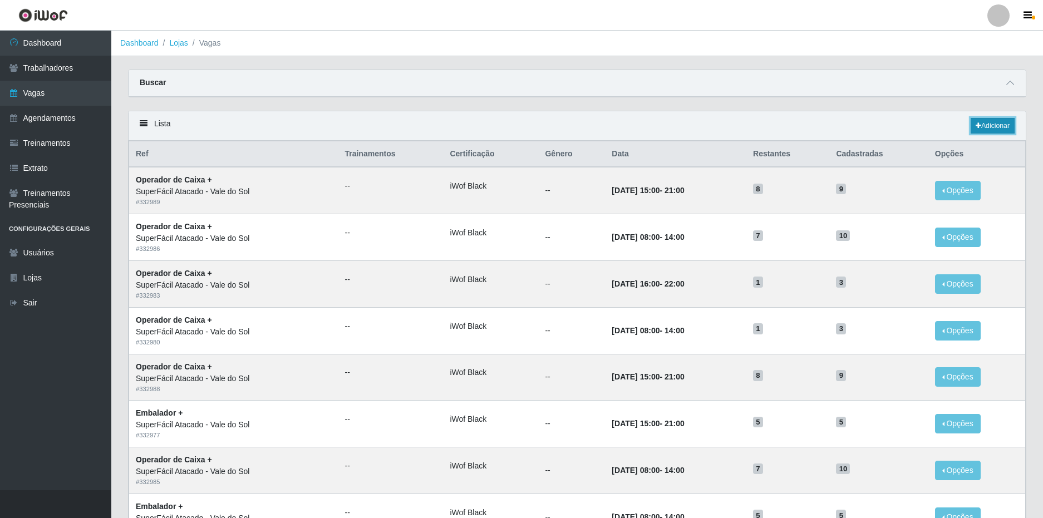
click at [993, 122] on link "Adicionar" at bounding box center [993, 126] width 44 height 16
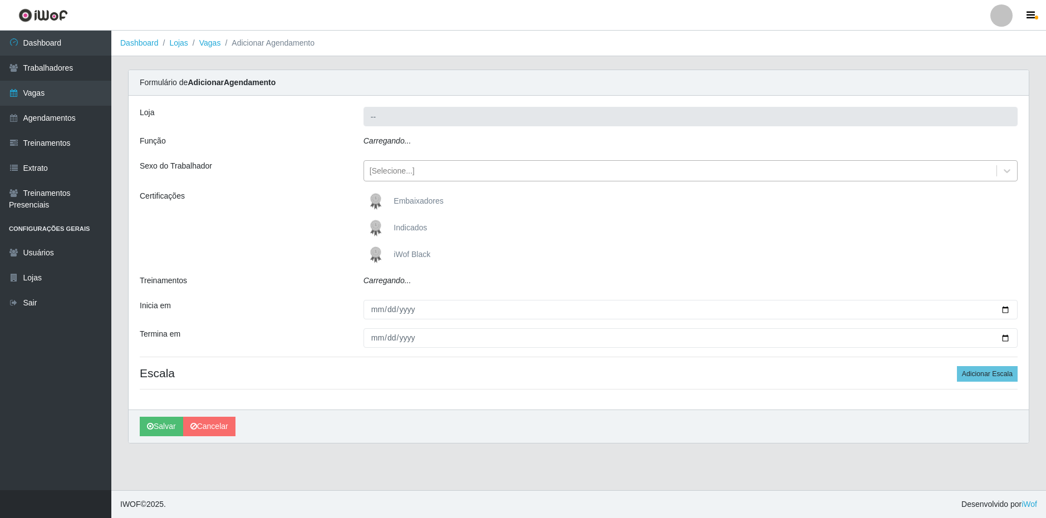
type input "SuperFácil Atacado - Vale do Sol"
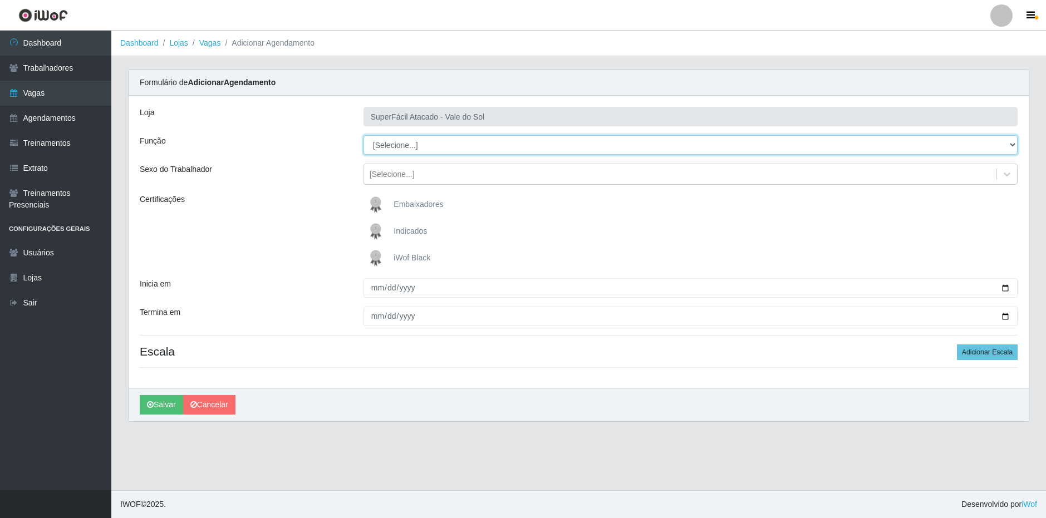
click at [428, 152] on select "[Selecione...] Embalador Embalador + Embalador ++ Operador de Caixa Operador de…" at bounding box center [691, 144] width 654 height 19
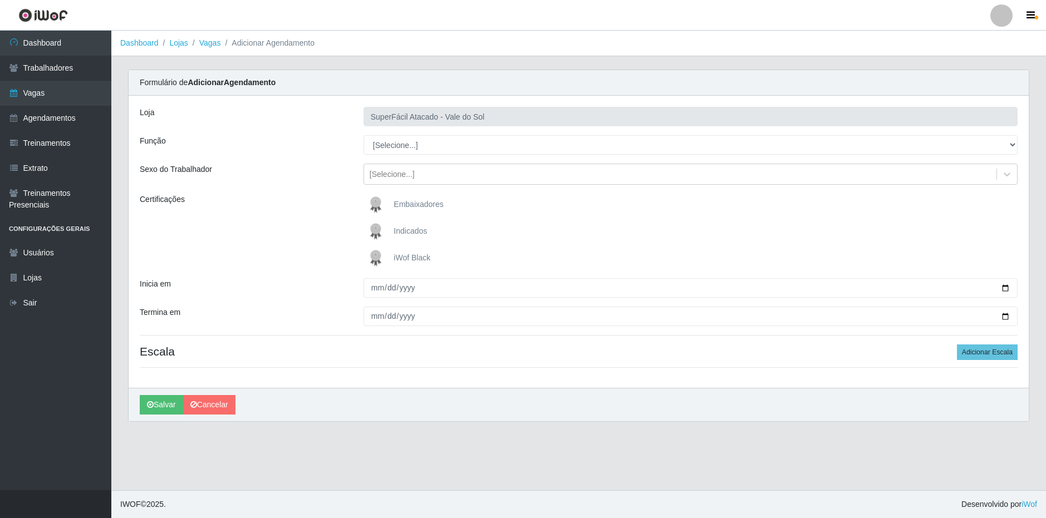
click at [286, 148] on div "Função" at bounding box center [243, 144] width 224 height 19
click at [178, 41] on link "Lojas" at bounding box center [178, 42] width 18 height 9
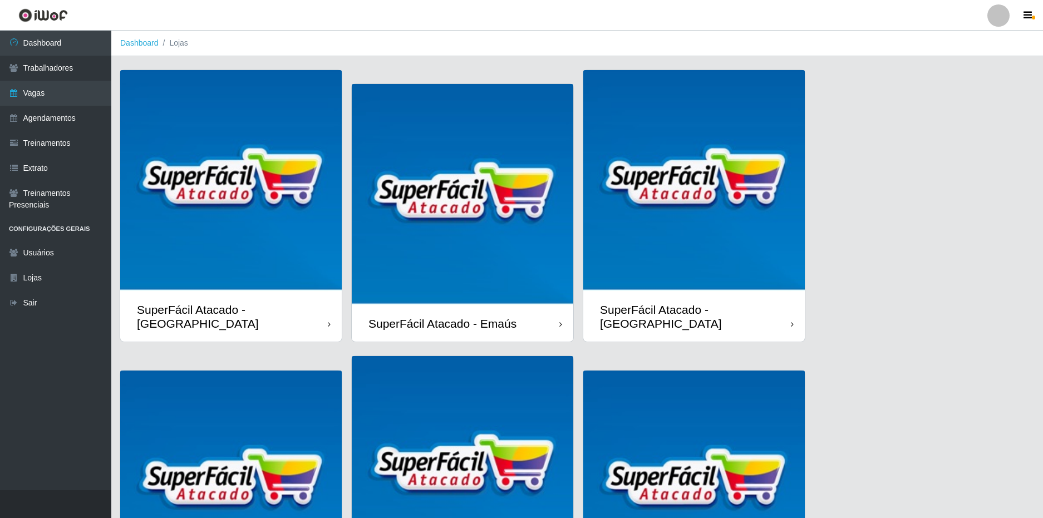
click at [697, 335] on div "SuperFácil Atacado - [GEOGRAPHIC_DATA]" at bounding box center [695, 317] width 222 height 50
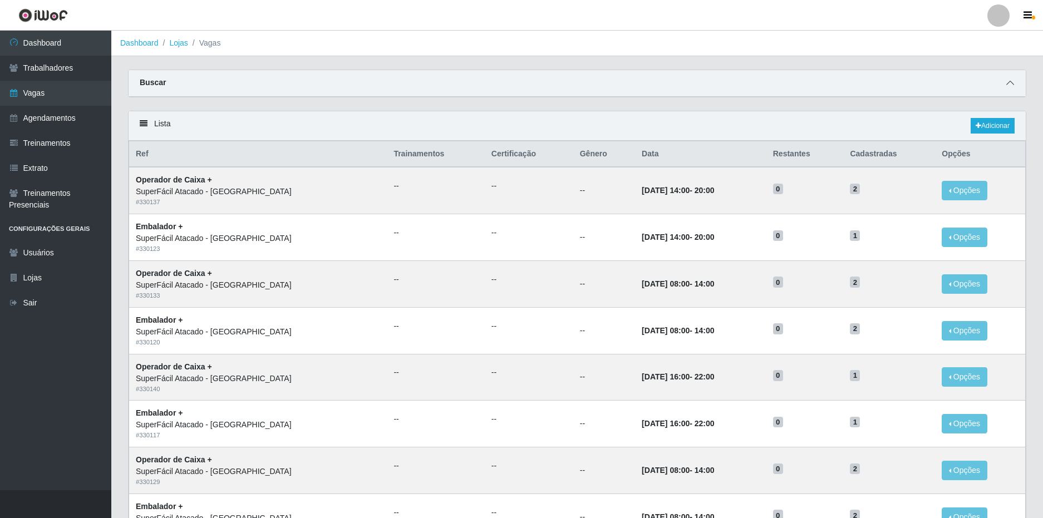
click at [1008, 84] on icon at bounding box center [1011, 83] width 8 height 8
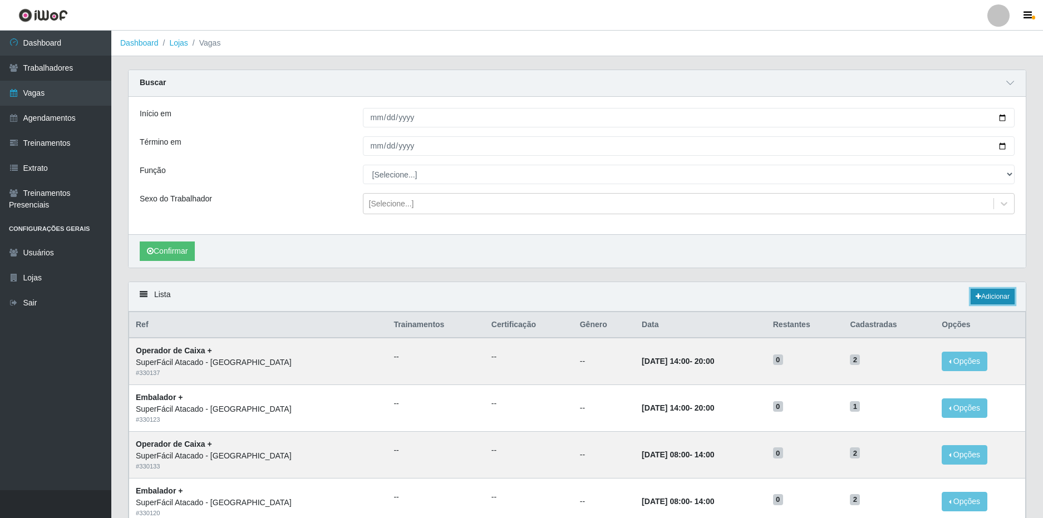
click at [980, 297] on link "Adicionar" at bounding box center [993, 297] width 44 height 16
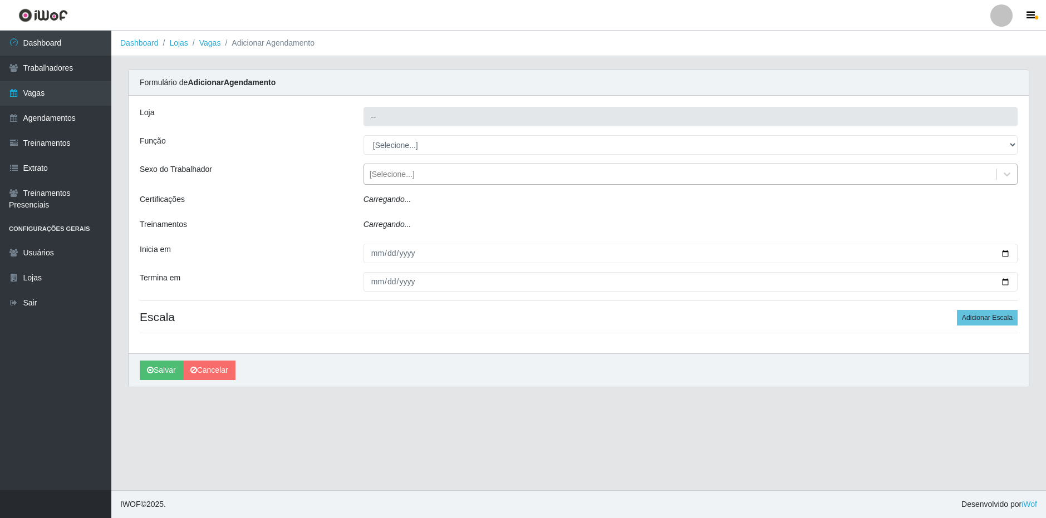
type input "SuperFácil Atacado - [GEOGRAPHIC_DATA]"
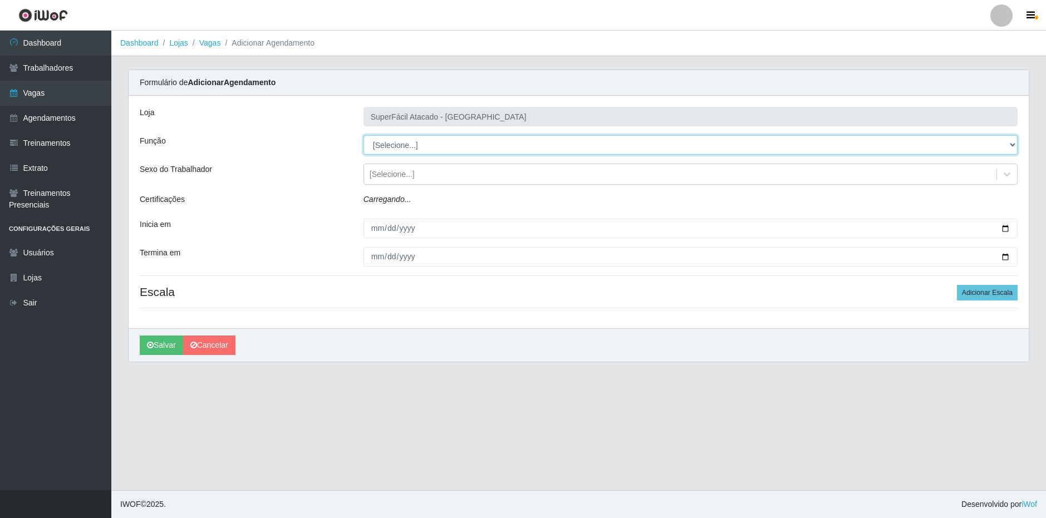
click at [421, 145] on select "[Selecione...] Embalador Embalador + Embalador ++ Operador de Caixa Operador de…" at bounding box center [691, 144] width 654 height 19
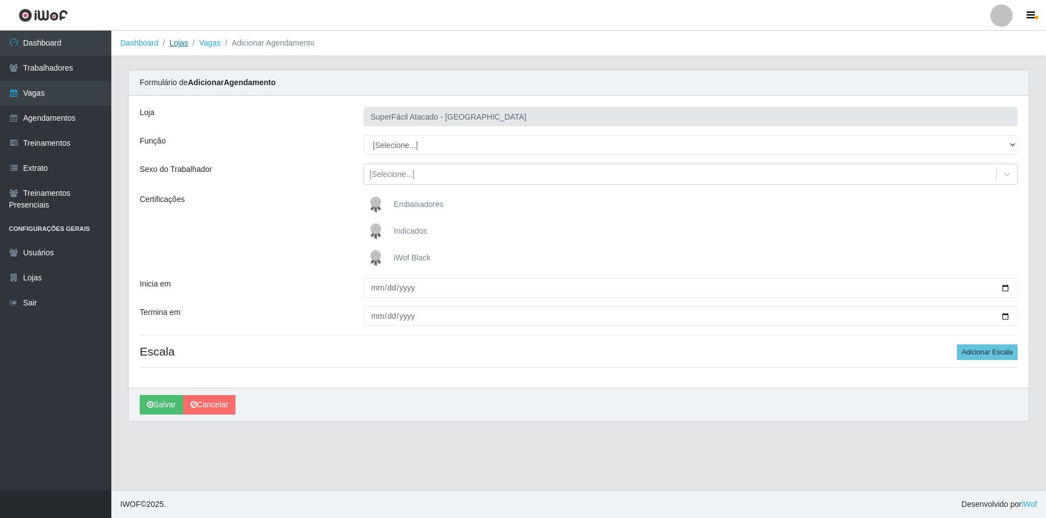
click at [183, 45] on link "Lojas" at bounding box center [178, 42] width 18 height 9
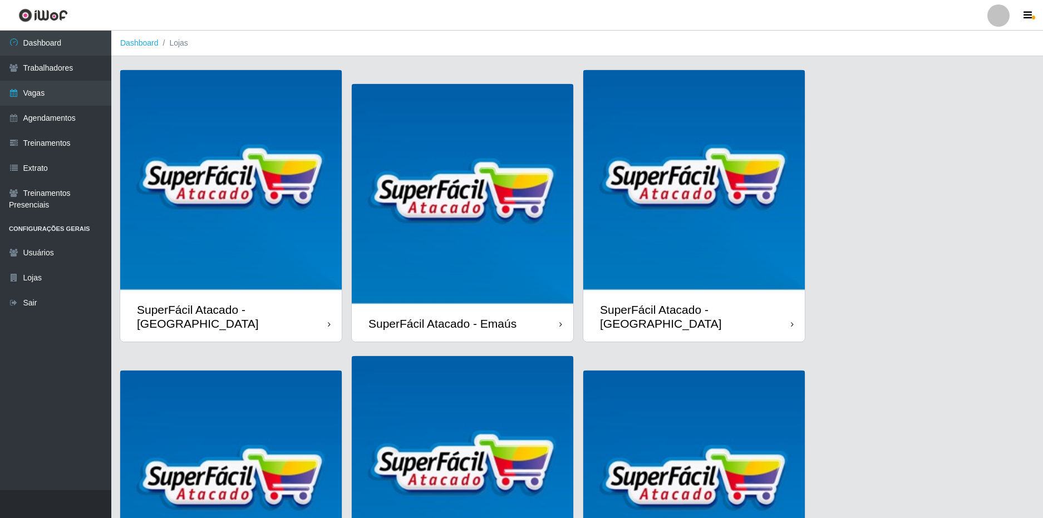
click at [1002, 13] on div at bounding box center [999, 15] width 22 height 22
click at [969, 90] on button "Sair" at bounding box center [977, 86] width 100 height 23
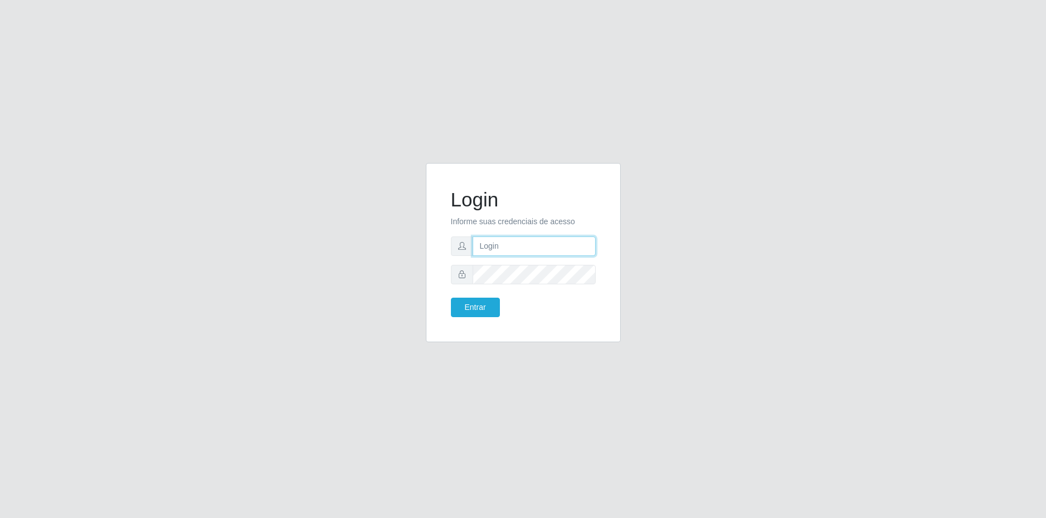
click at [519, 251] on input "text" at bounding box center [534, 246] width 123 height 19
type input "[EMAIL_ADDRESS][DOMAIN_NAME]"
click at [451, 298] on button "Entrar" at bounding box center [475, 307] width 49 height 19
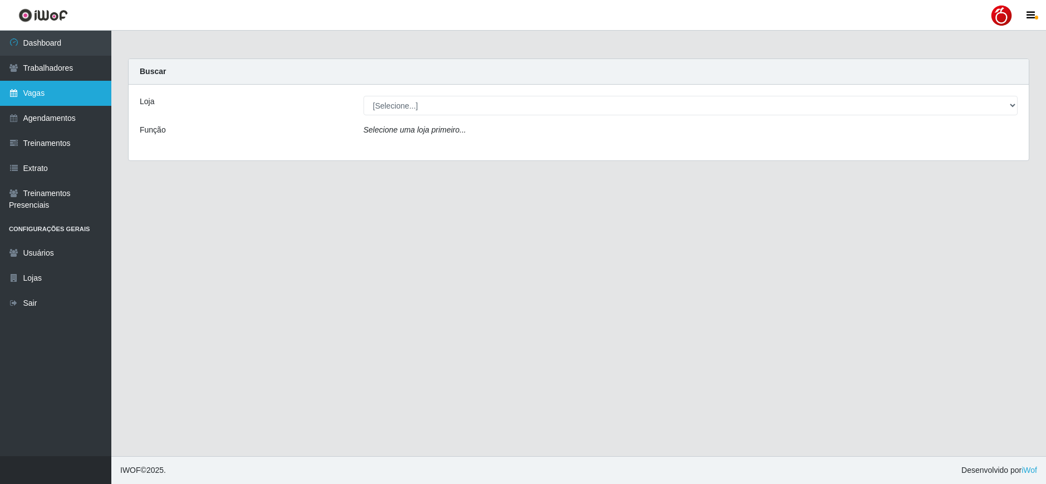
click at [69, 91] on link "Vagas" at bounding box center [55, 93] width 111 height 25
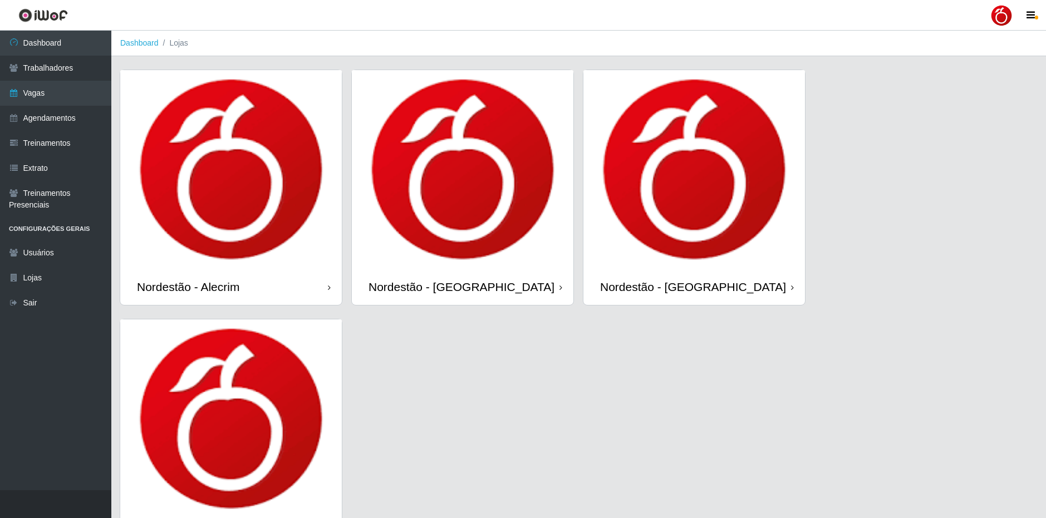
click at [517, 290] on div "Nordestão - [GEOGRAPHIC_DATA]" at bounding box center [462, 287] width 186 height 14
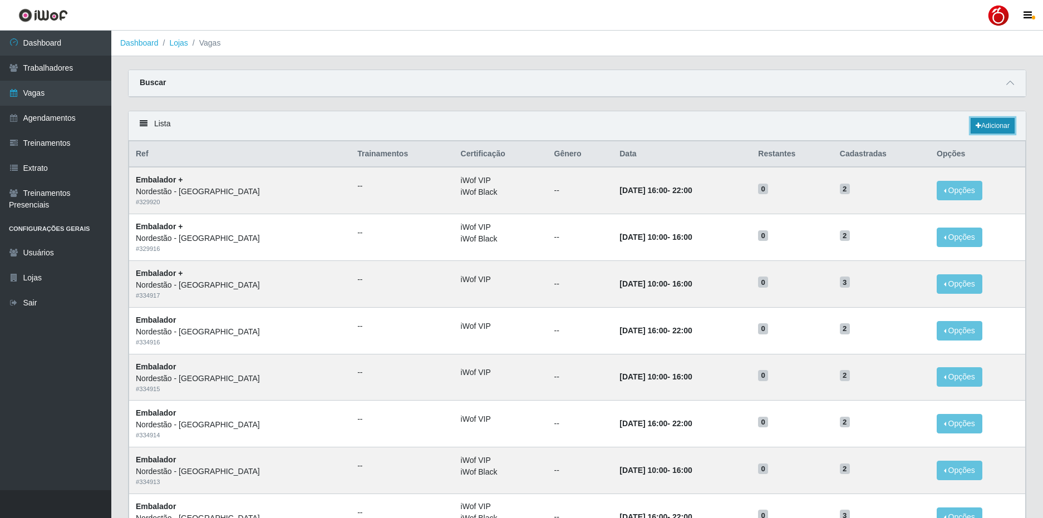
click at [994, 122] on link "Adicionar" at bounding box center [993, 126] width 44 height 16
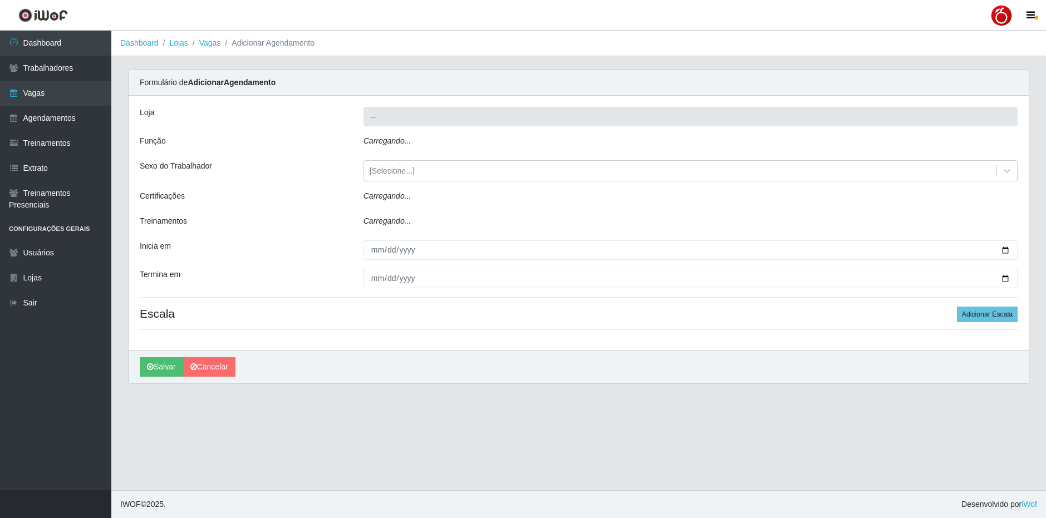
type input "Nordestão - [GEOGRAPHIC_DATA]"
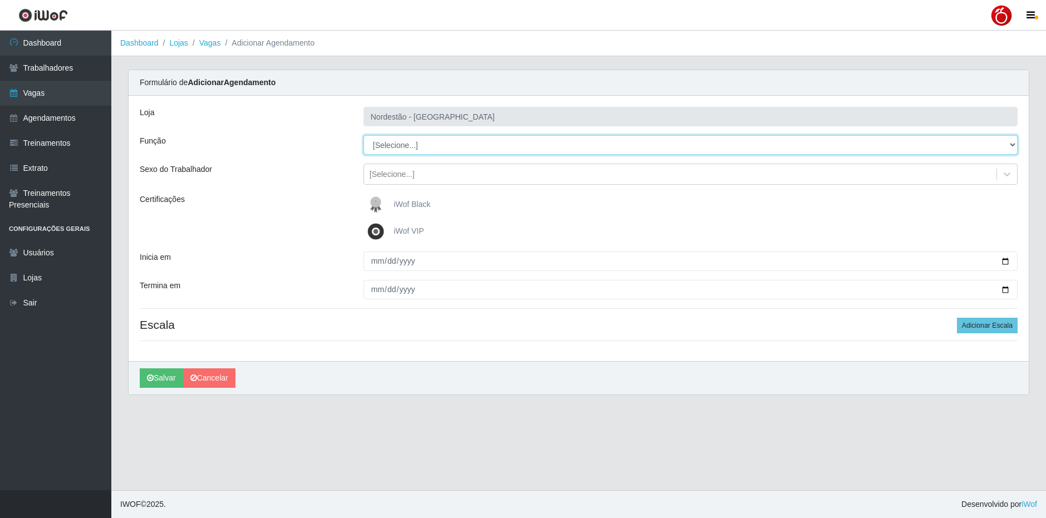
click at [448, 149] on select "[Selecione...] Embalador Embalador + Embalador ++ Operador de Caixa Operador de…" at bounding box center [691, 144] width 654 height 19
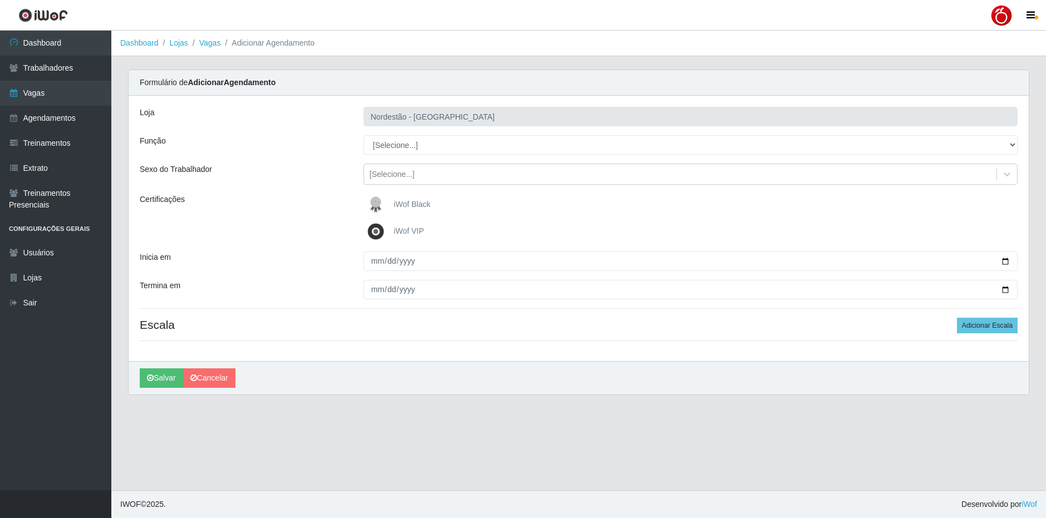
click at [306, 137] on div "Função" at bounding box center [243, 144] width 224 height 19
click at [180, 43] on link "Lojas" at bounding box center [178, 42] width 18 height 9
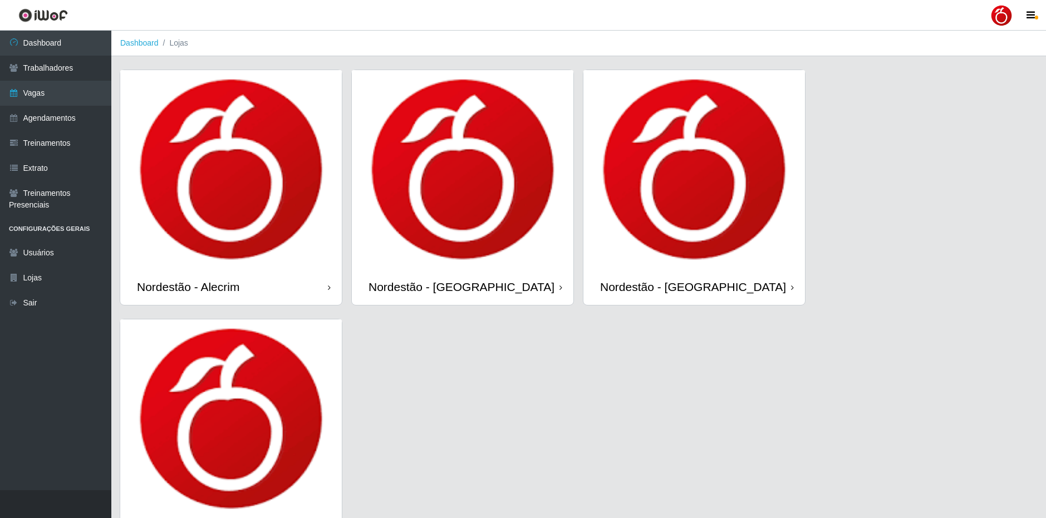
click at [727, 295] on div "Nordestão - [GEOGRAPHIC_DATA]" at bounding box center [695, 287] width 222 height 36
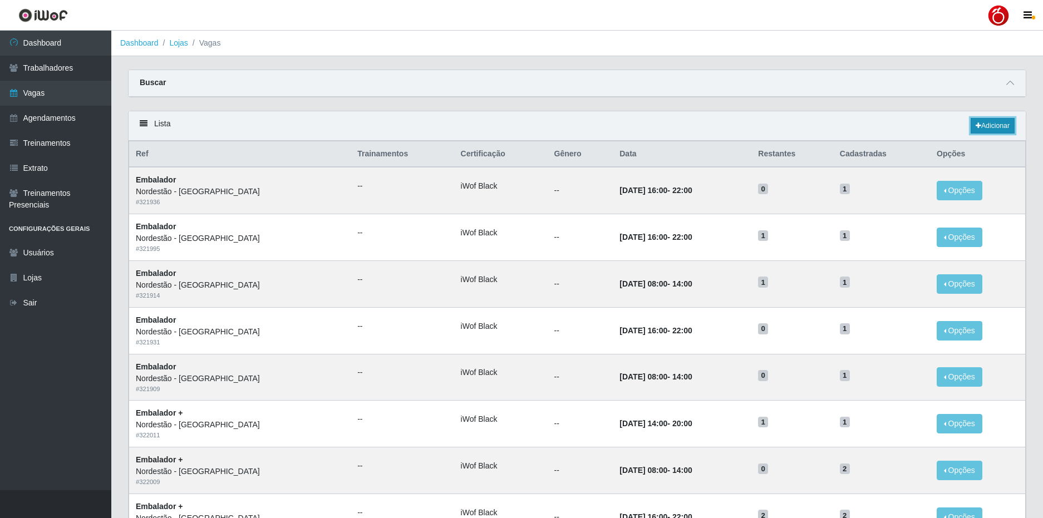
click at [982, 125] on link "Adicionar" at bounding box center [993, 126] width 44 height 16
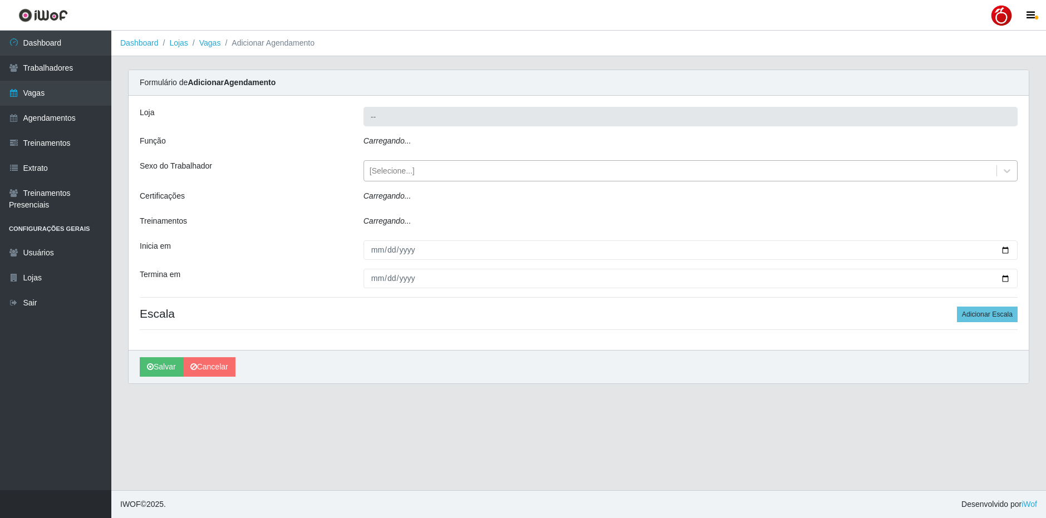
type input "Nordestão - [GEOGRAPHIC_DATA]"
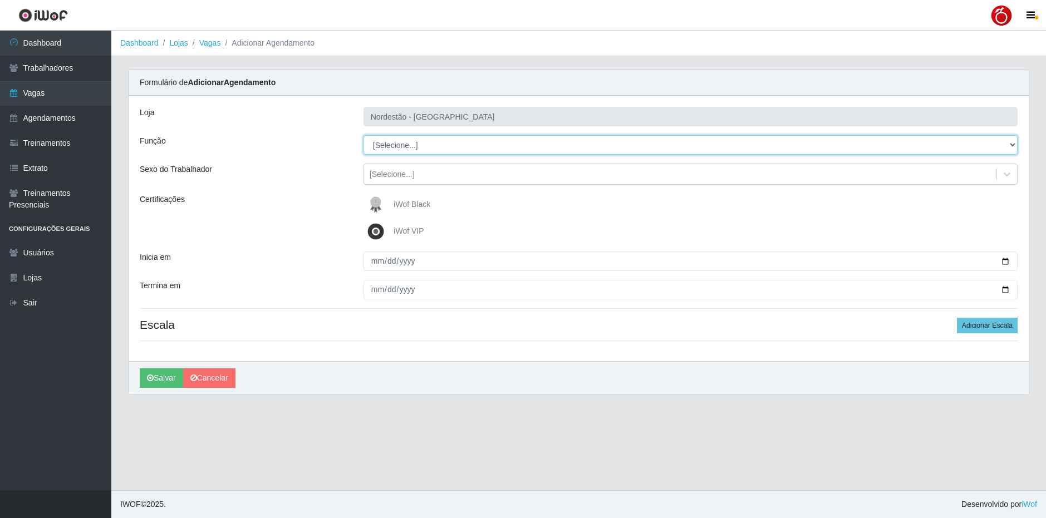
click at [408, 149] on select "[Selecione...] Embalador Embalador + Embalador ++" at bounding box center [691, 144] width 654 height 19
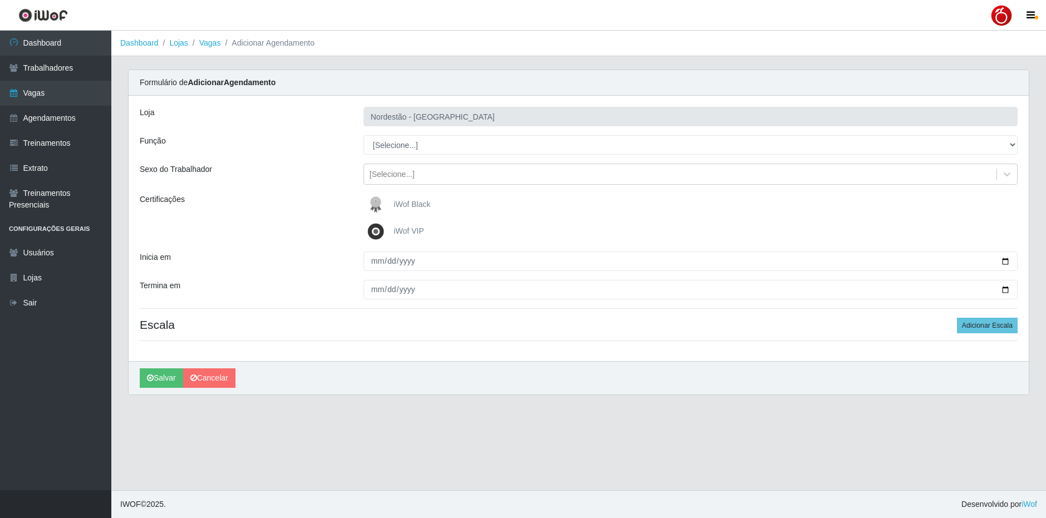
click at [321, 143] on div "Função" at bounding box center [243, 144] width 224 height 19
click at [187, 43] on ol "Dashboard Lojas Vagas Adicionar Agendamento" at bounding box center [578, 44] width 935 height 26
click at [185, 43] on link "Lojas" at bounding box center [178, 42] width 18 height 9
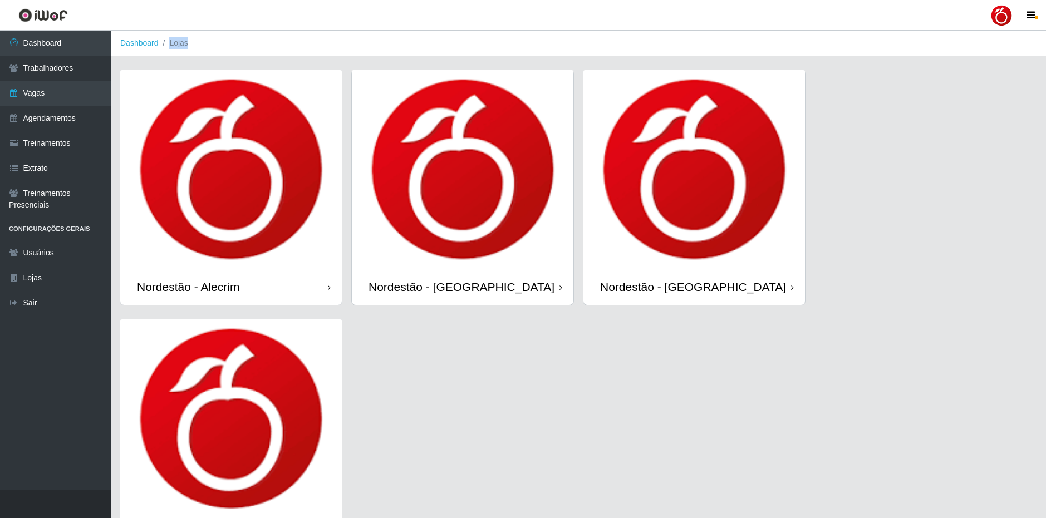
click at [271, 277] on div "Nordestão - Alecrim" at bounding box center [231, 287] width 222 height 36
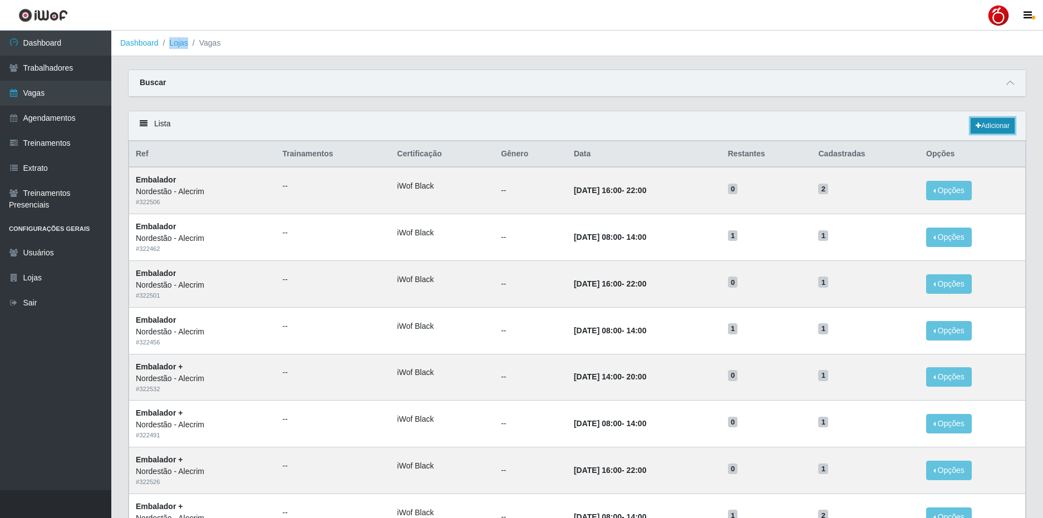
click at [1004, 125] on link "Adicionar" at bounding box center [993, 126] width 44 height 16
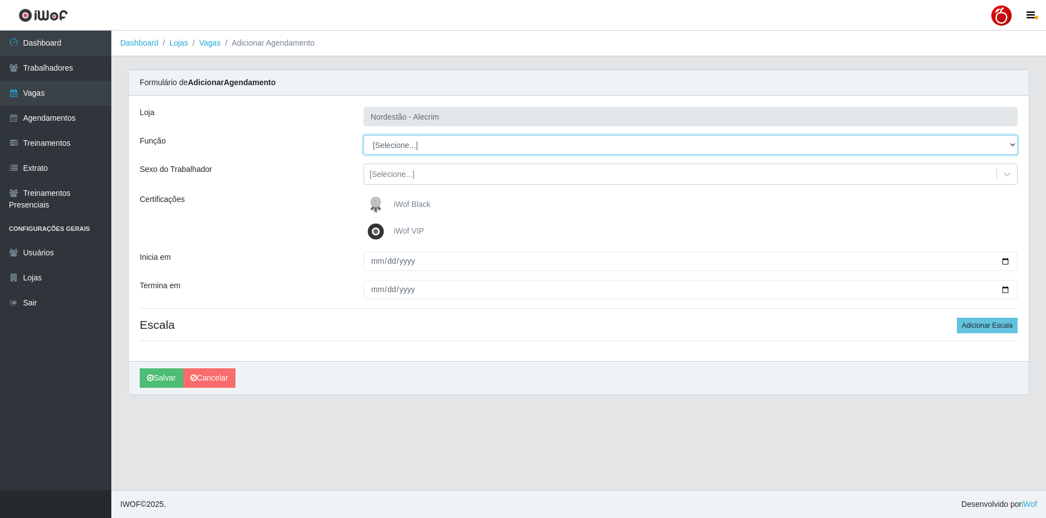
click at [401, 147] on select "[Selecione...] Embalador Embalador + Embalador ++" at bounding box center [691, 144] width 654 height 19
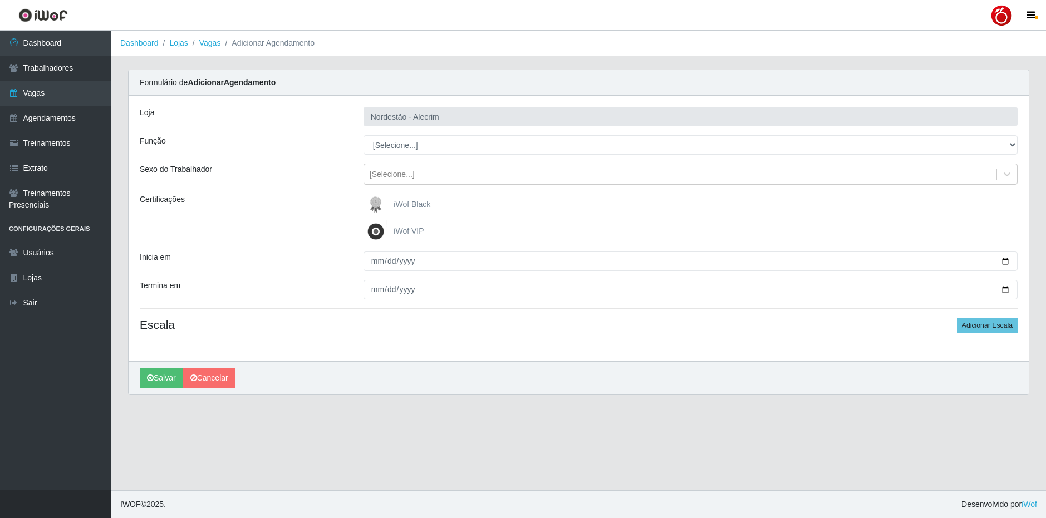
click at [320, 140] on div "Função" at bounding box center [243, 144] width 224 height 19
click at [184, 43] on link "Lojas" at bounding box center [178, 42] width 18 height 9
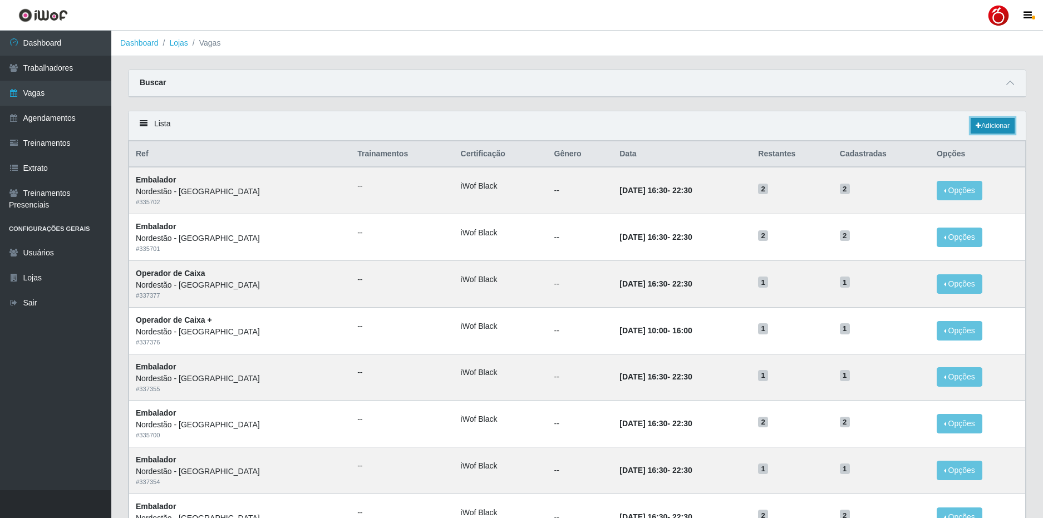
click at [1007, 125] on link "Adicionar" at bounding box center [993, 126] width 44 height 16
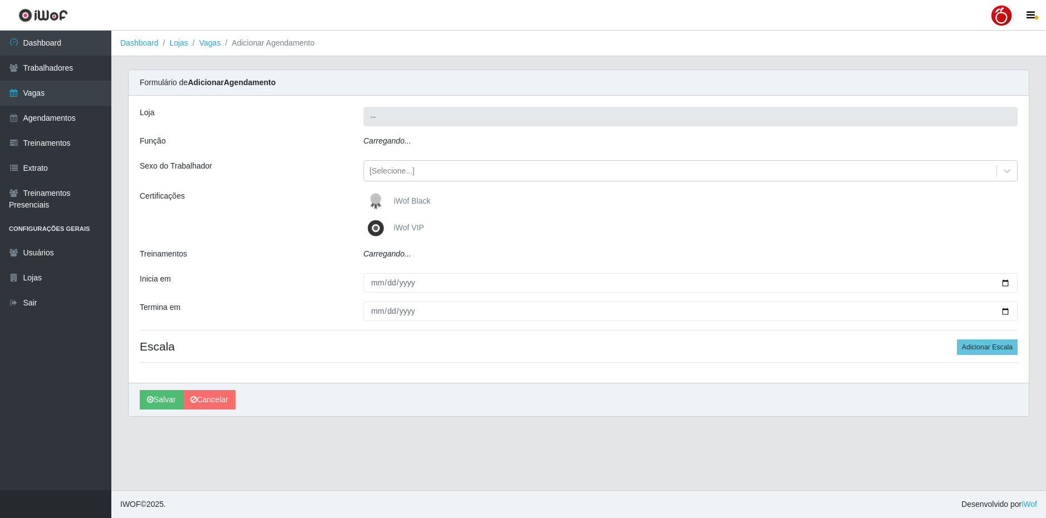
type input "Nordestão - [GEOGRAPHIC_DATA]"
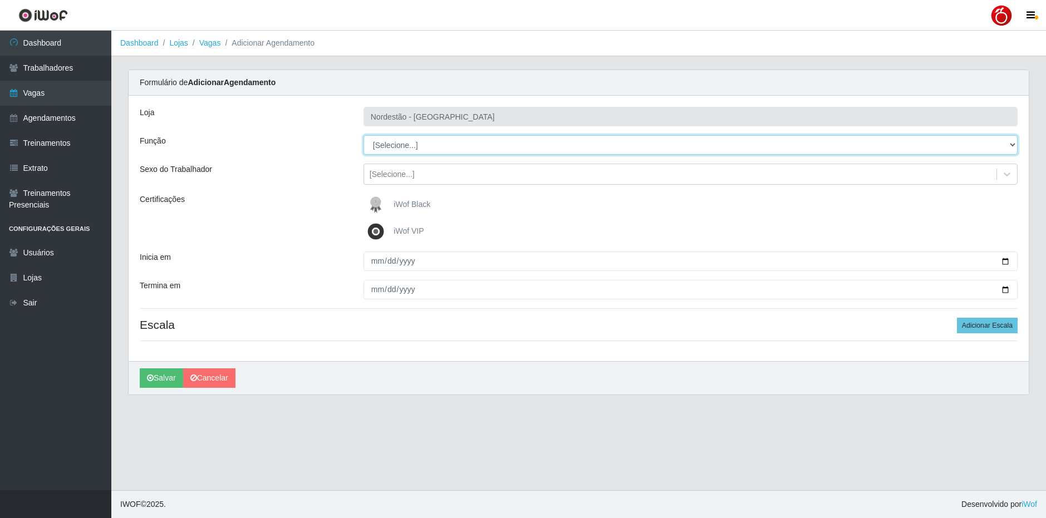
click at [416, 145] on select "[Selecione...] Embalador Embalador + Embalador ++ Operador de Caixa Operador de…" at bounding box center [691, 144] width 654 height 19
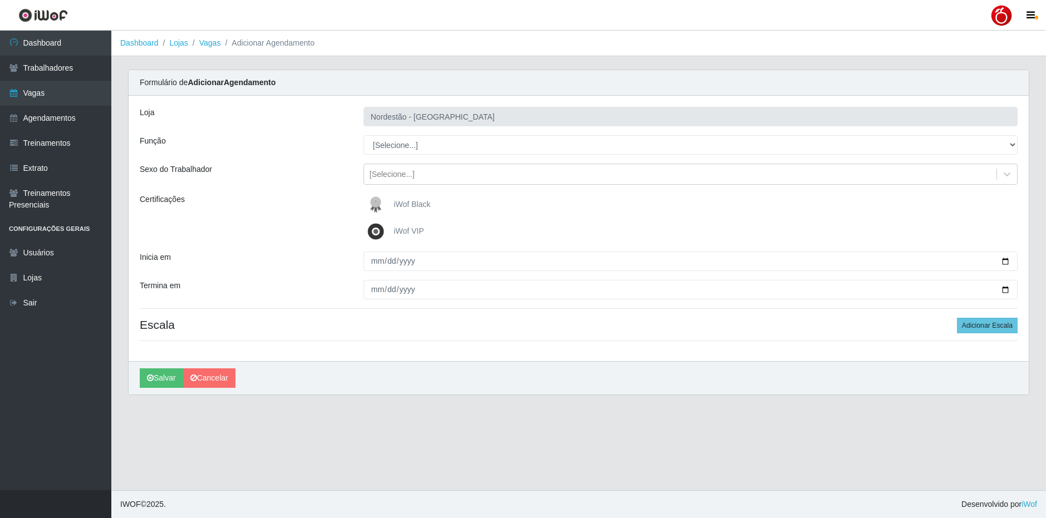
click at [282, 166] on div "Sexo do Trabalhador" at bounding box center [243, 174] width 224 height 21
